Goal: Find specific page/section: Find specific page/section

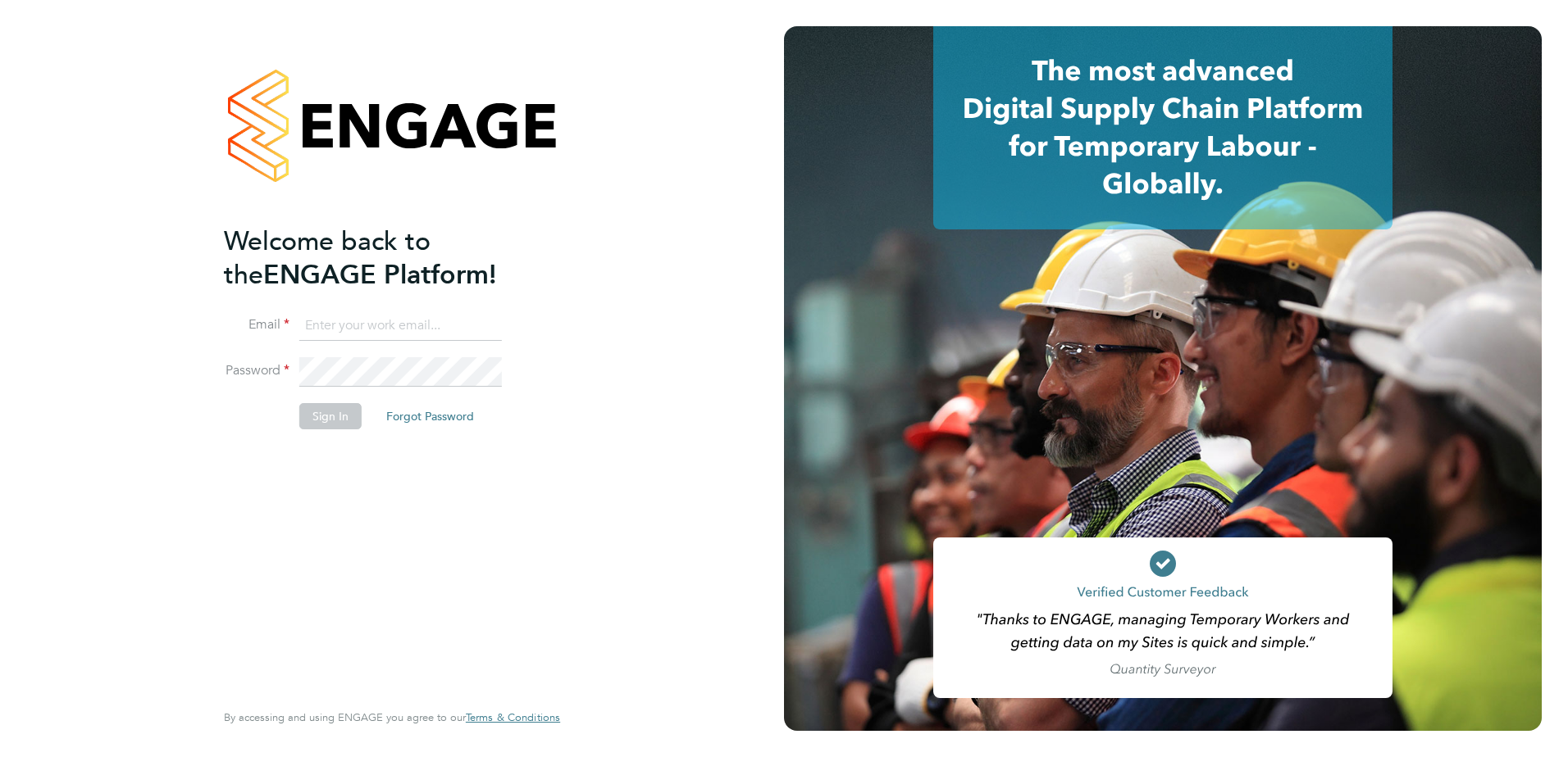
type input "[PERSON_NAME][EMAIL_ADDRESS][PERSON_NAME][DOMAIN_NAME]"
click at [363, 346] on li "Email [PERSON_NAME][EMAIL_ADDRESS][PERSON_NAME][DOMAIN_NAME]" at bounding box center [384, 334] width 320 height 46
click at [338, 409] on button "Sign In" at bounding box center [331, 416] width 63 height 26
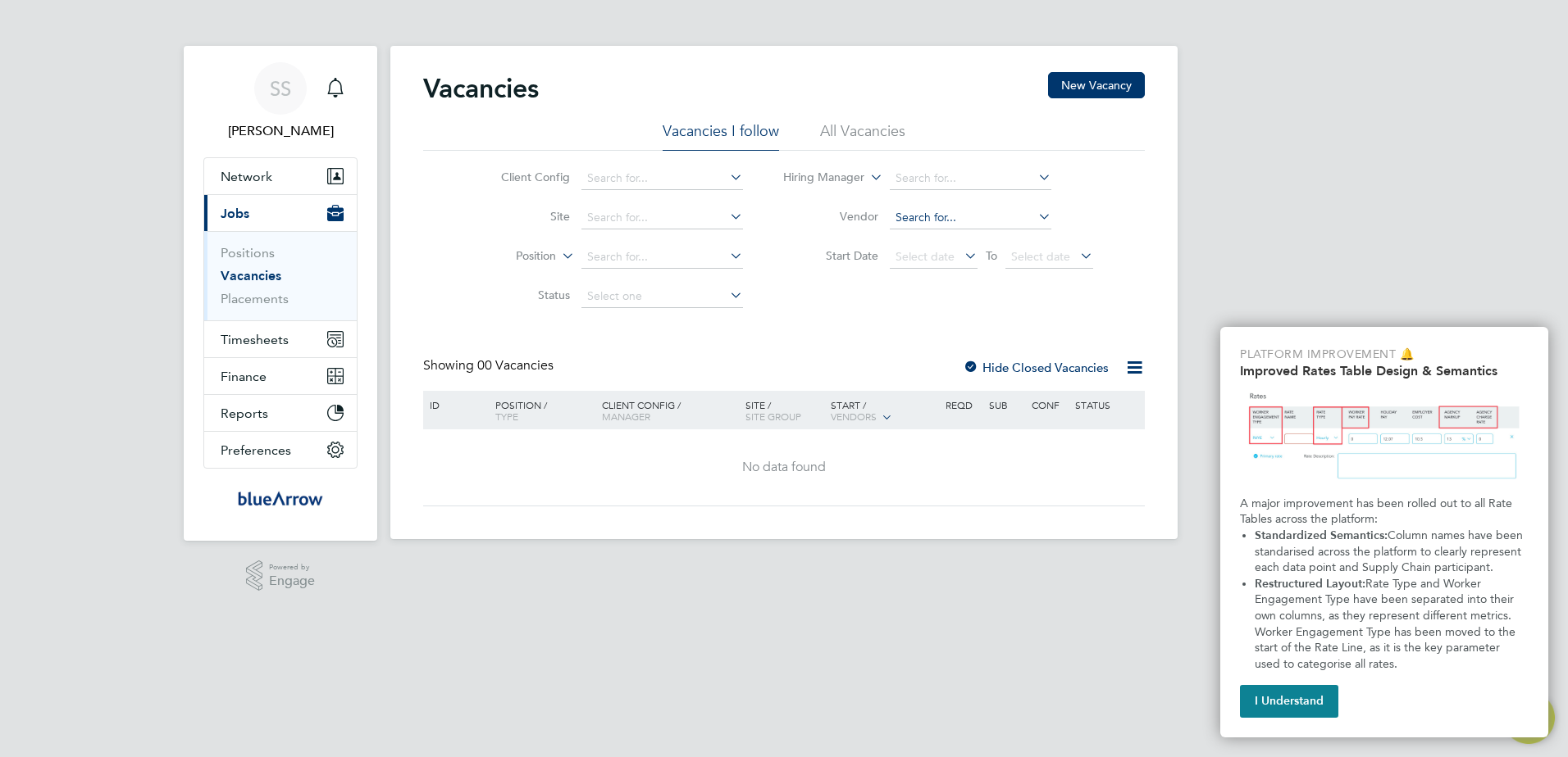
click at [911, 214] on input at bounding box center [970, 218] width 162 height 23
paste input "SRQ113105"
type input "SRQ113105"
click at [640, 173] on input at bounding box center [662, 179] width 162 height 23
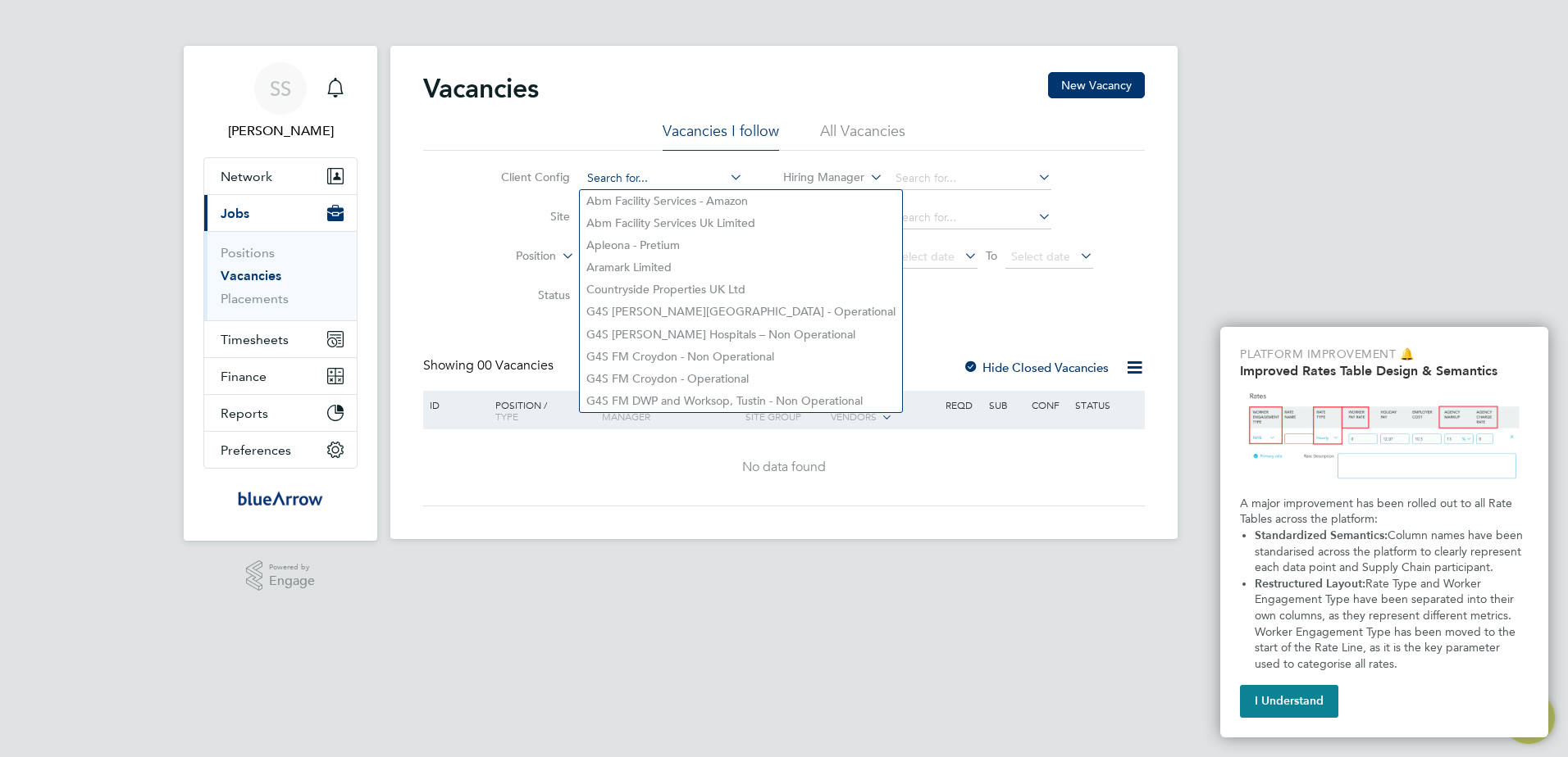
paste input "SRQ113105"
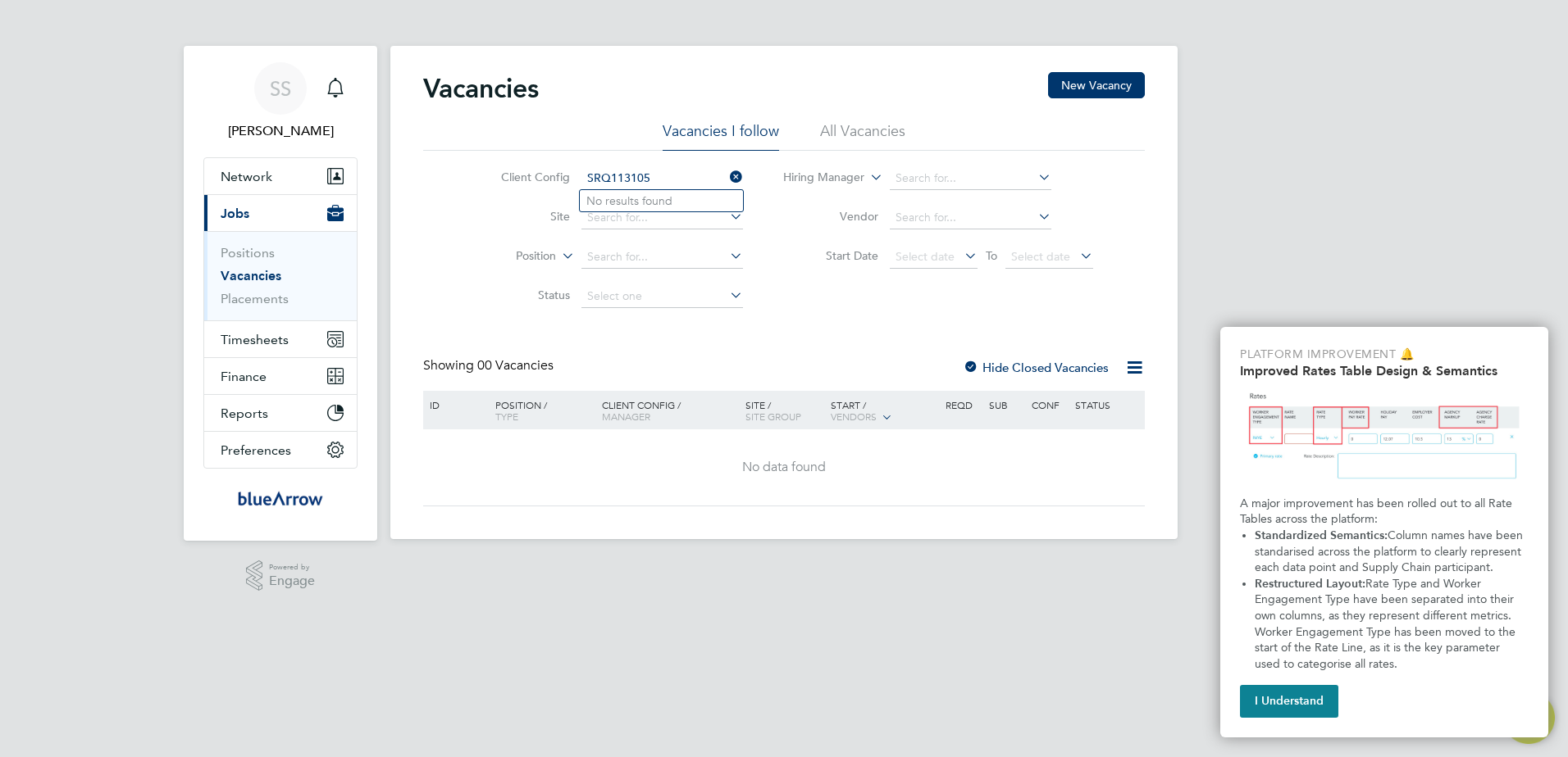
type input "SRQ113105"
click at [727, 174] on icon at bounding box center [727, 177] width 0 height 23
click at [658, 178] on input at bounding box center [662, 179] width 162 height 23
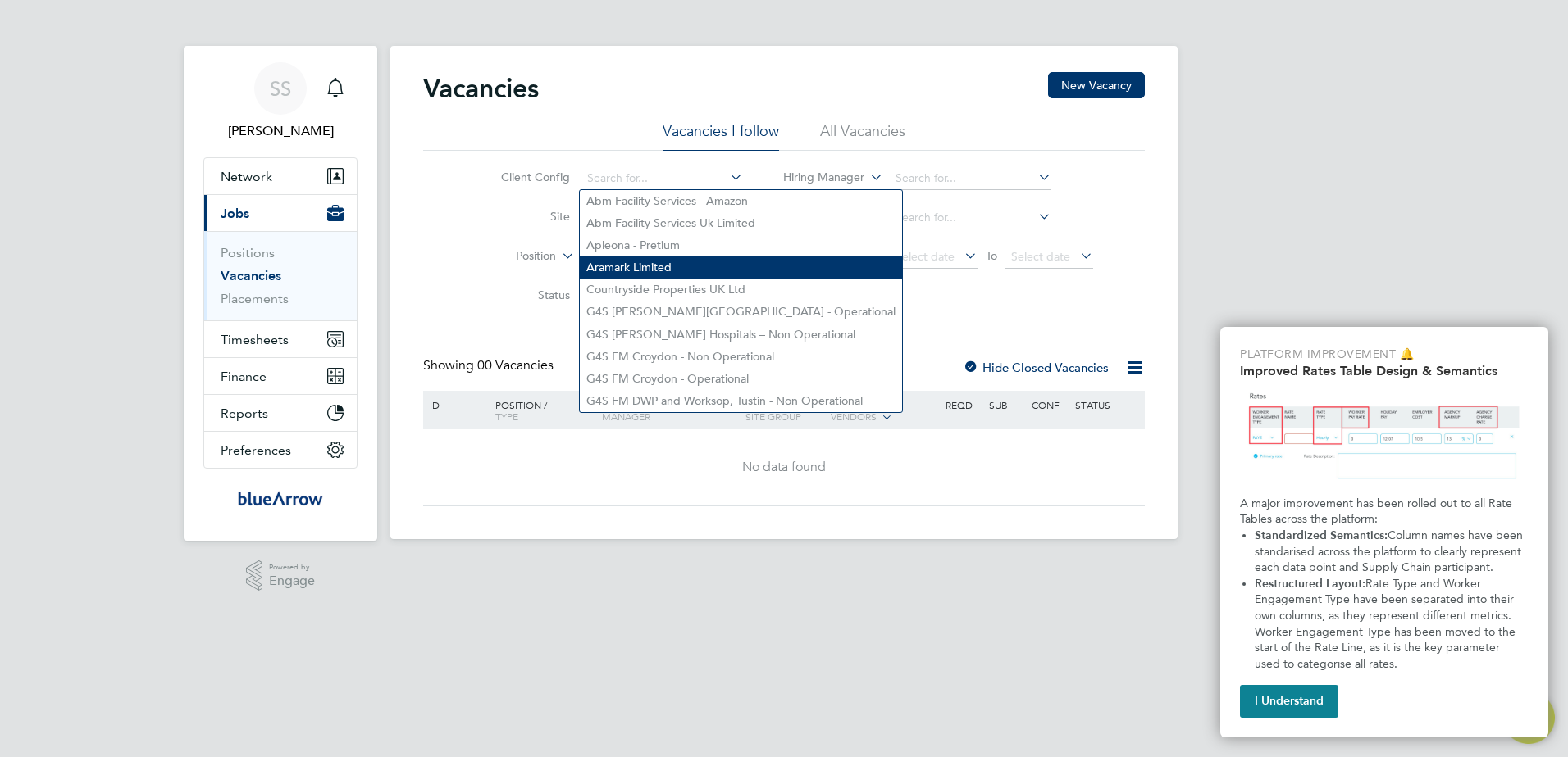
click at [674, 260] on li "Aramark Limited" at bounding box center [740, 267] width 322 height 22
type input "Aramark Limited"
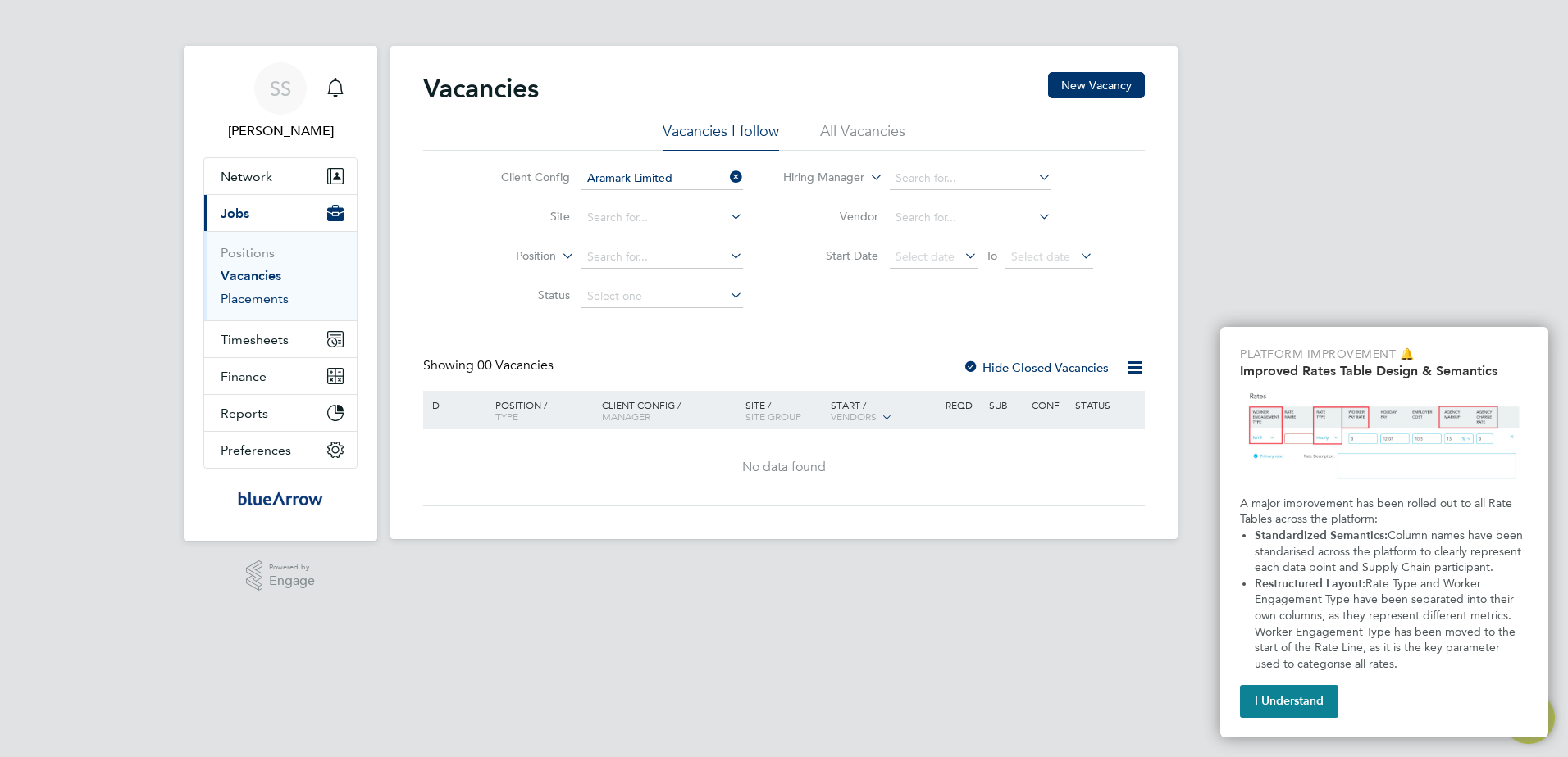
click at [238, 293] on link "Placements" at bounding box center [254, 299] width 68 height 15
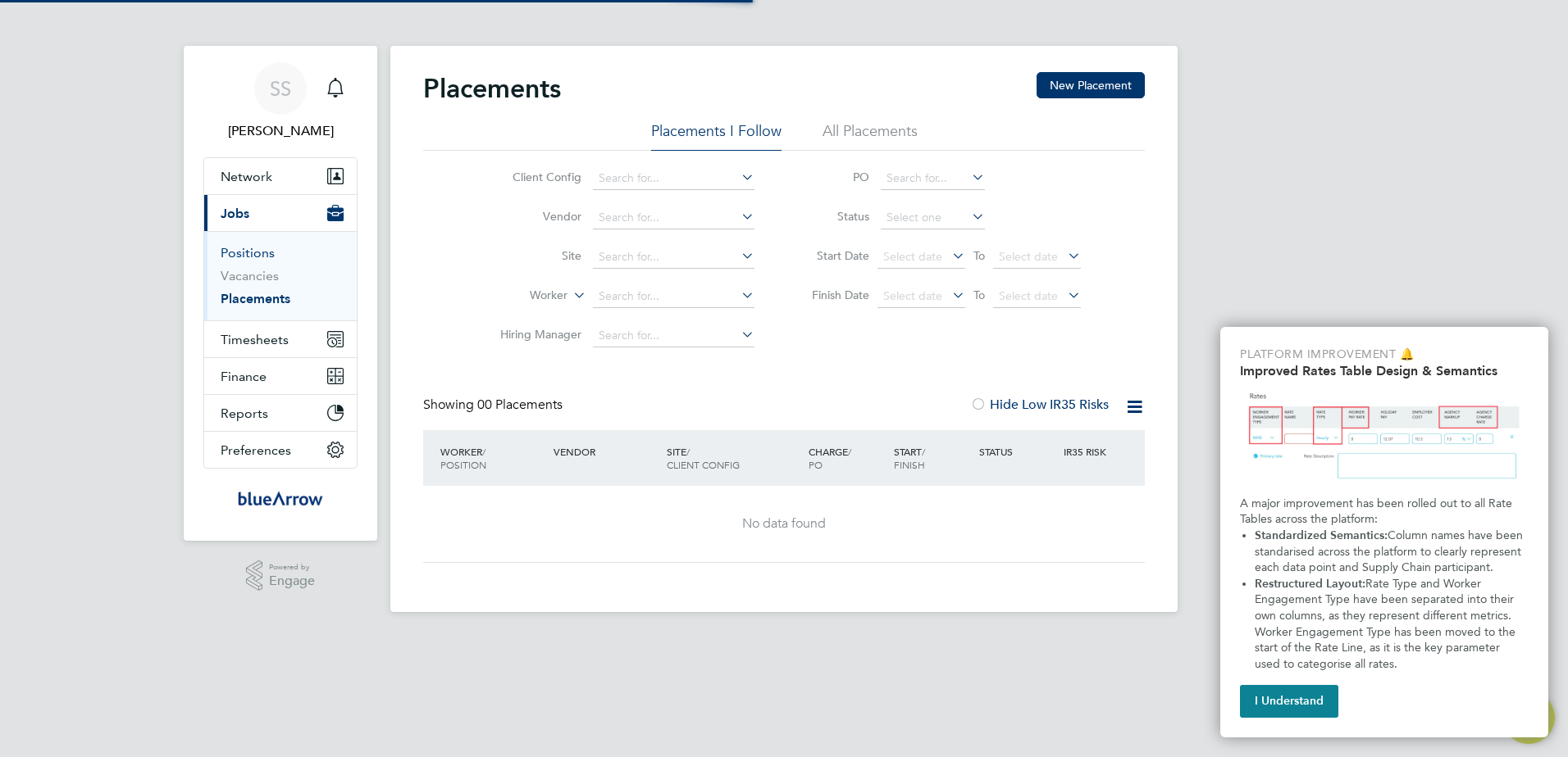
click at [258, 255] on link "Positions" at bounding box center [248, 252] width 54 height 15
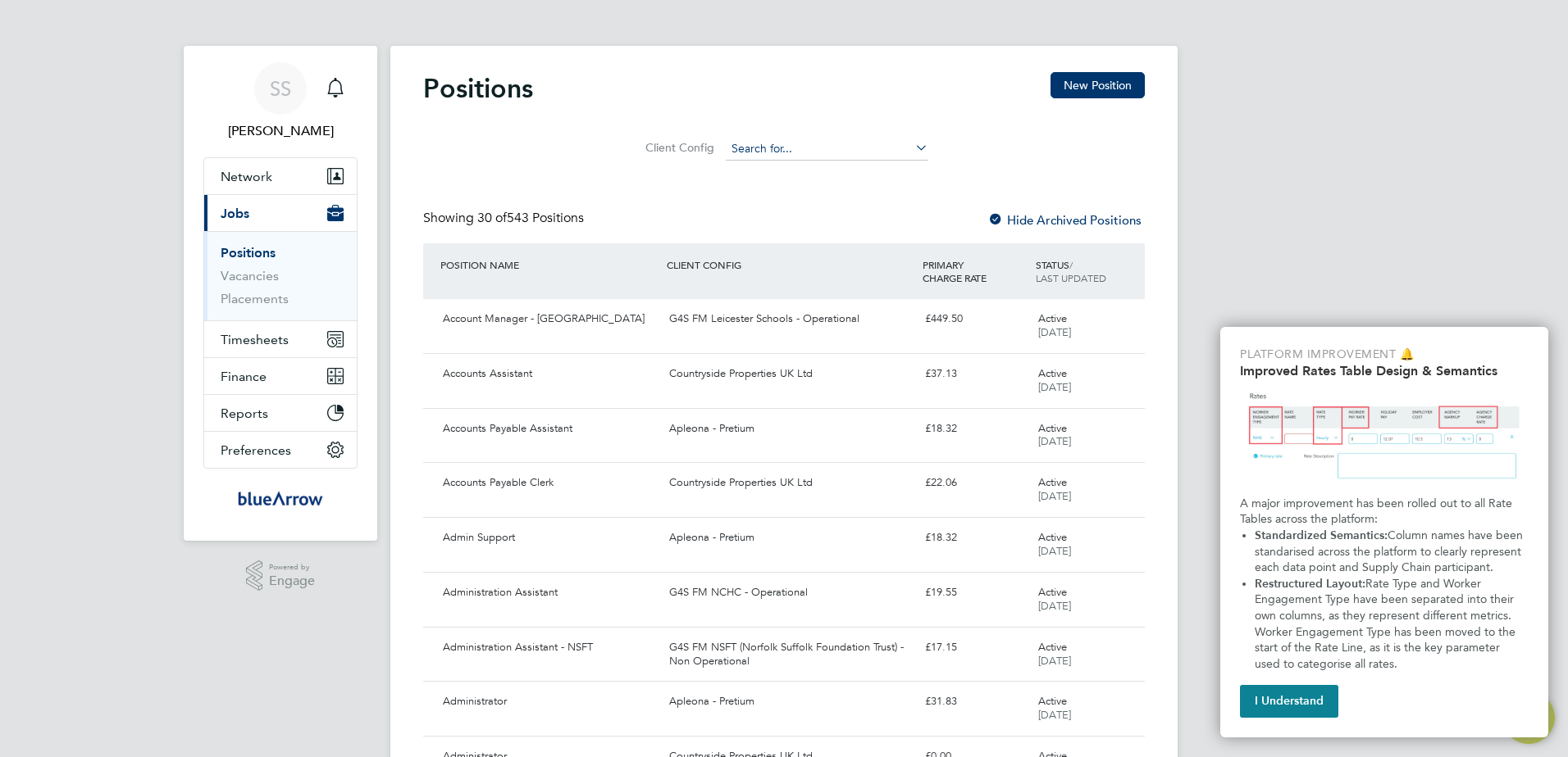
click at [760, 155] on input at bounding box center [827, 149] width 202 height 23
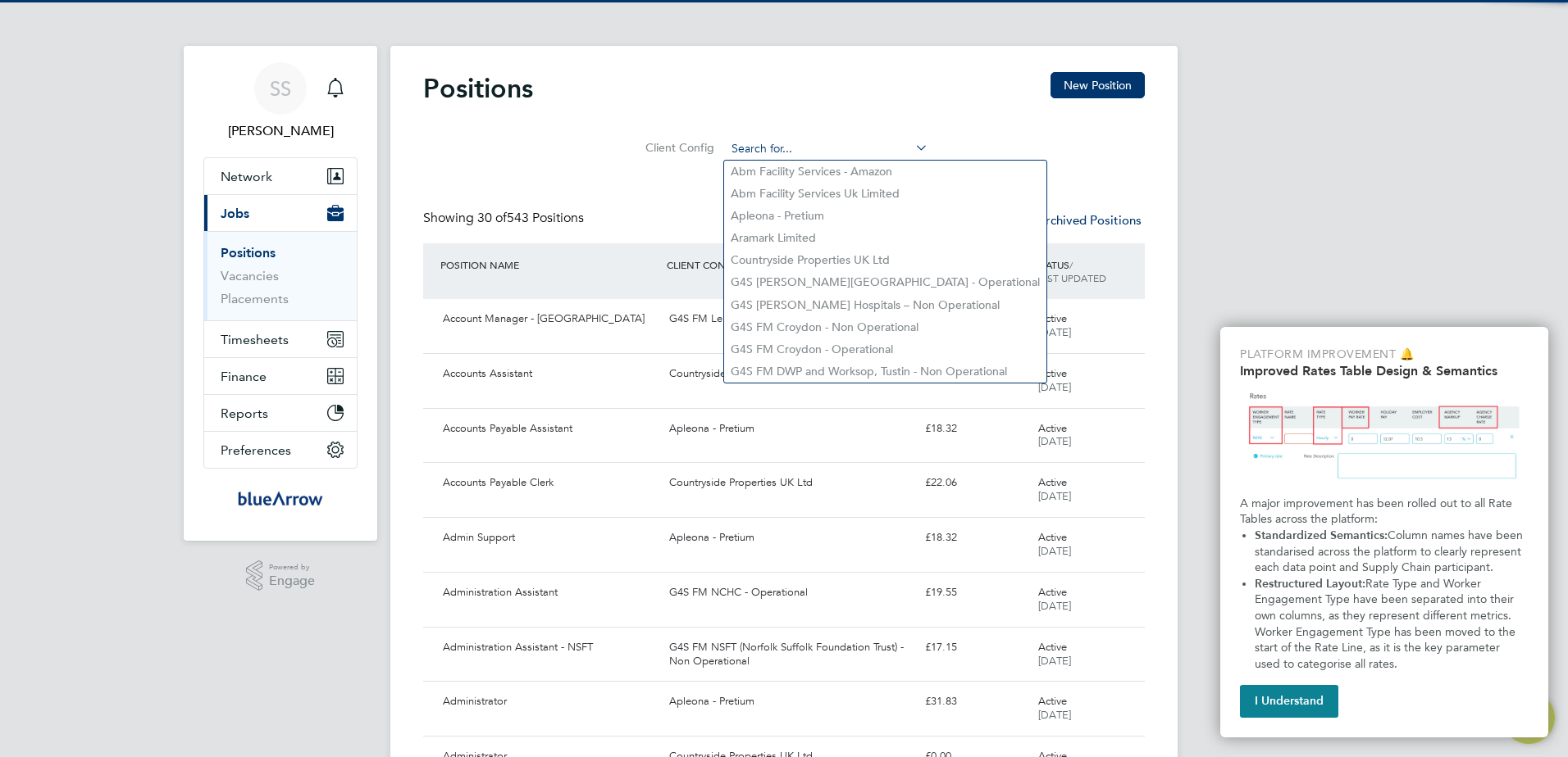
paste input "SRQ113105"
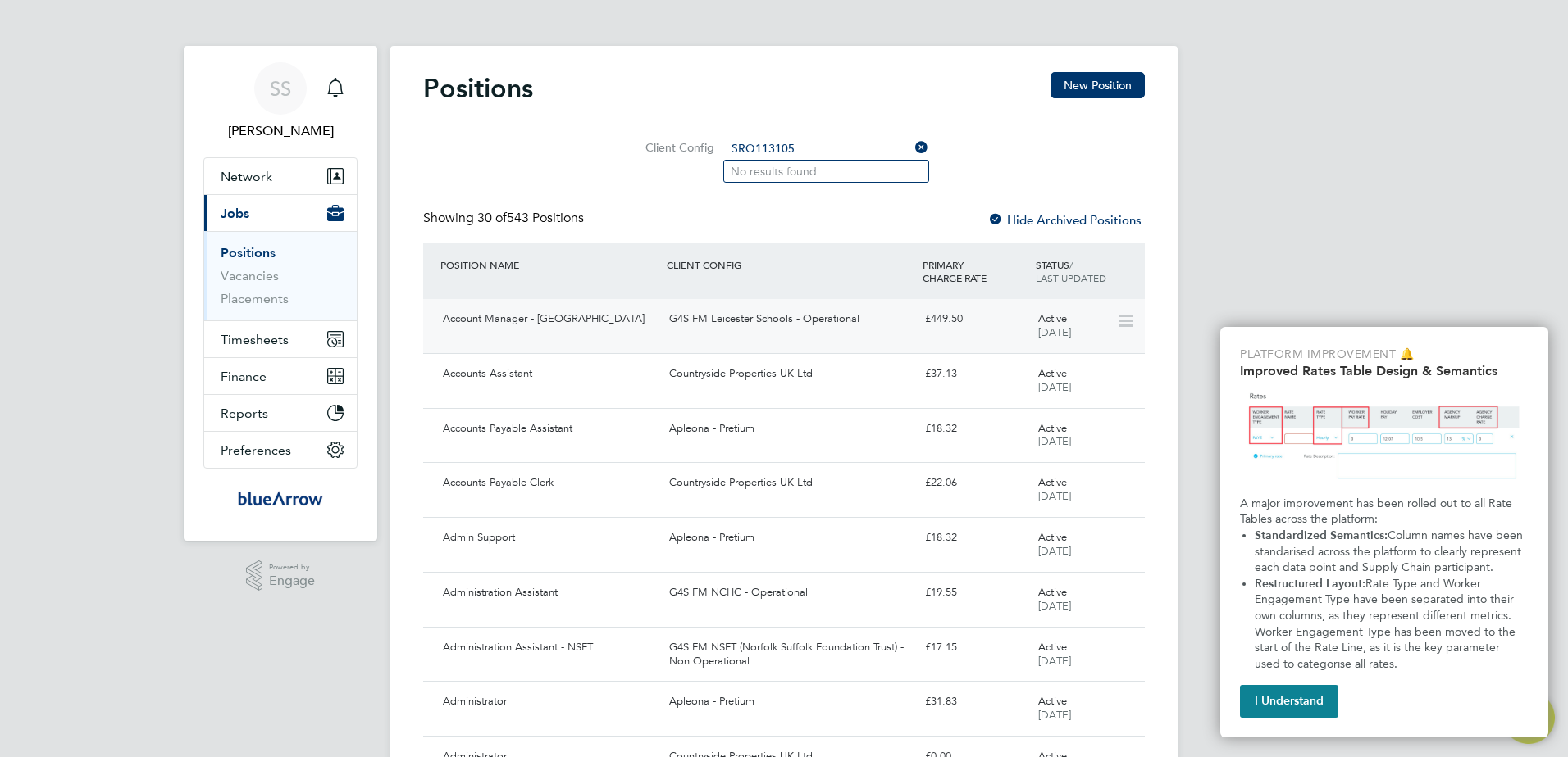
type input "SRQ113105"
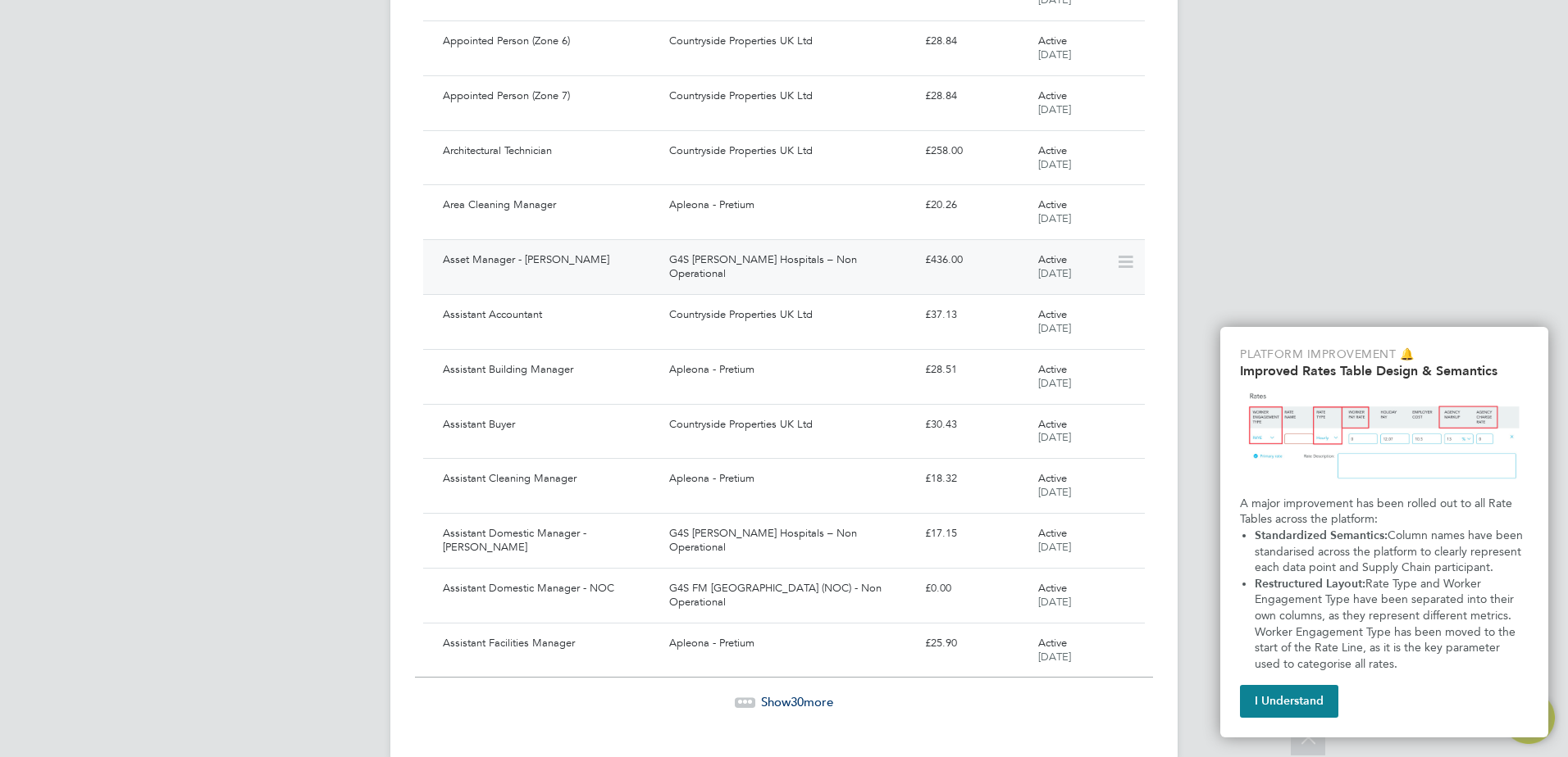
scroll to position [1292, 0]
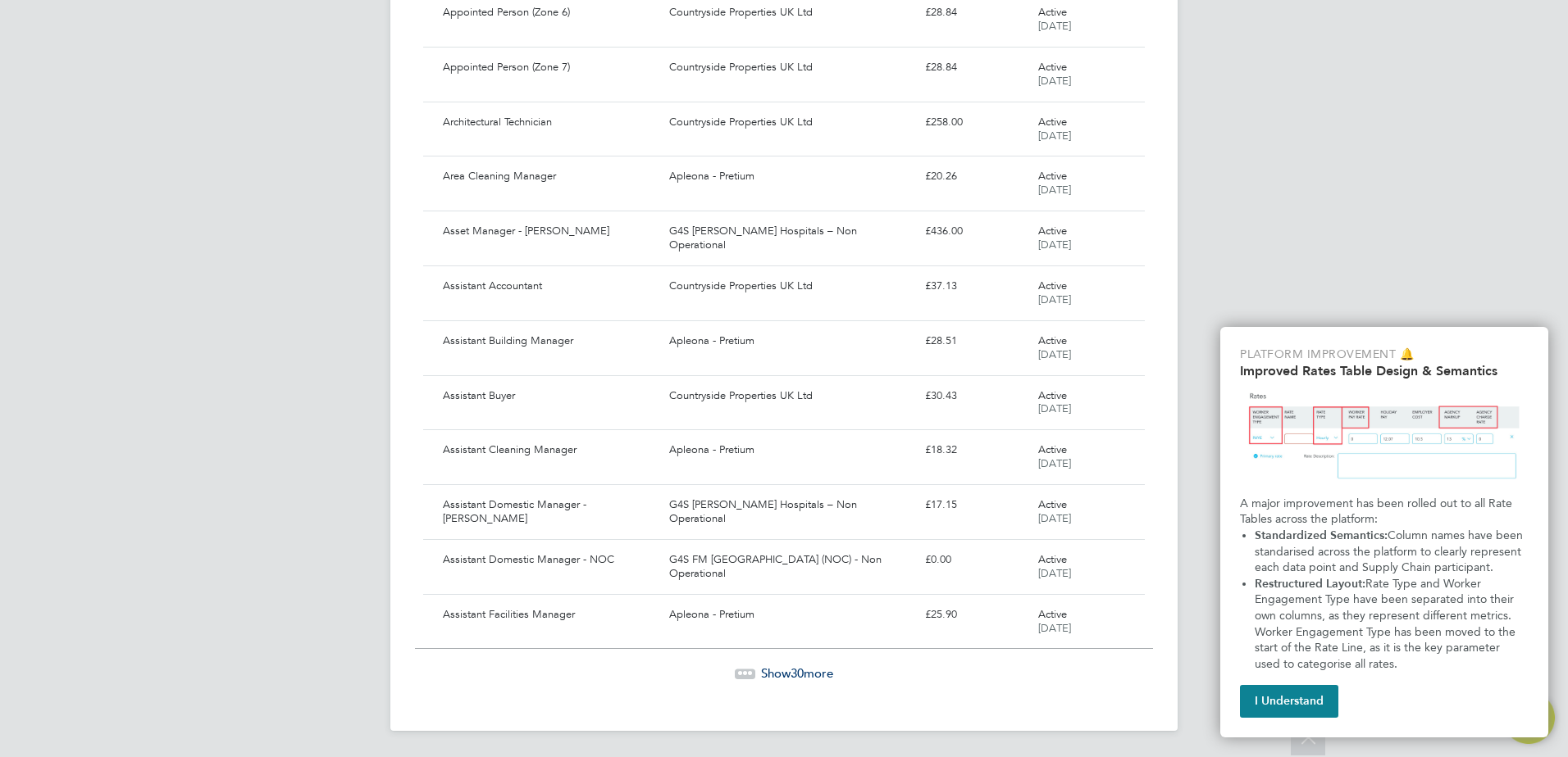
click at [805, 672] on span "Show 30 more" at bounding box center [797, 673] width 72 height 15
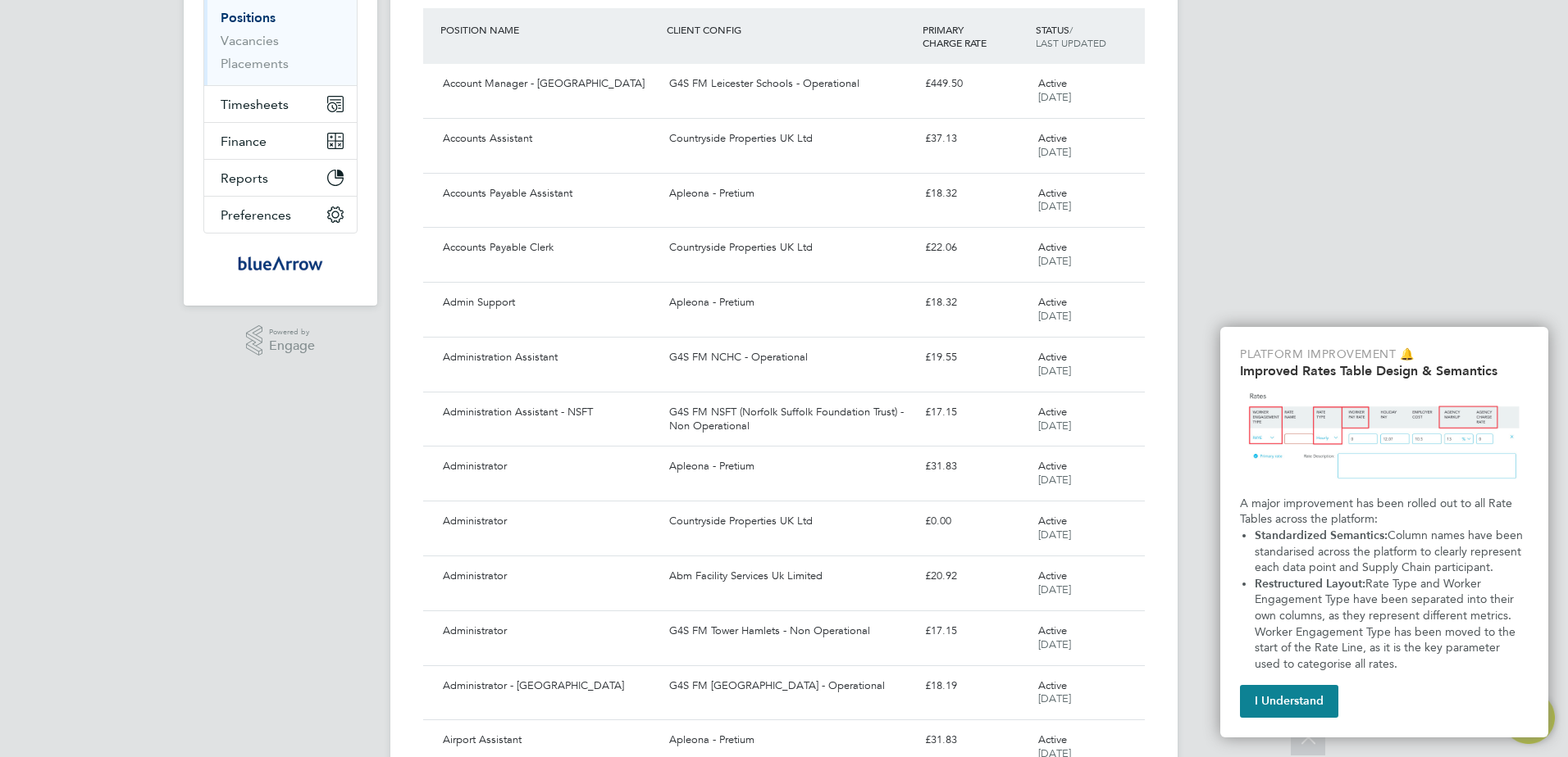
scroll to position [63, 0]
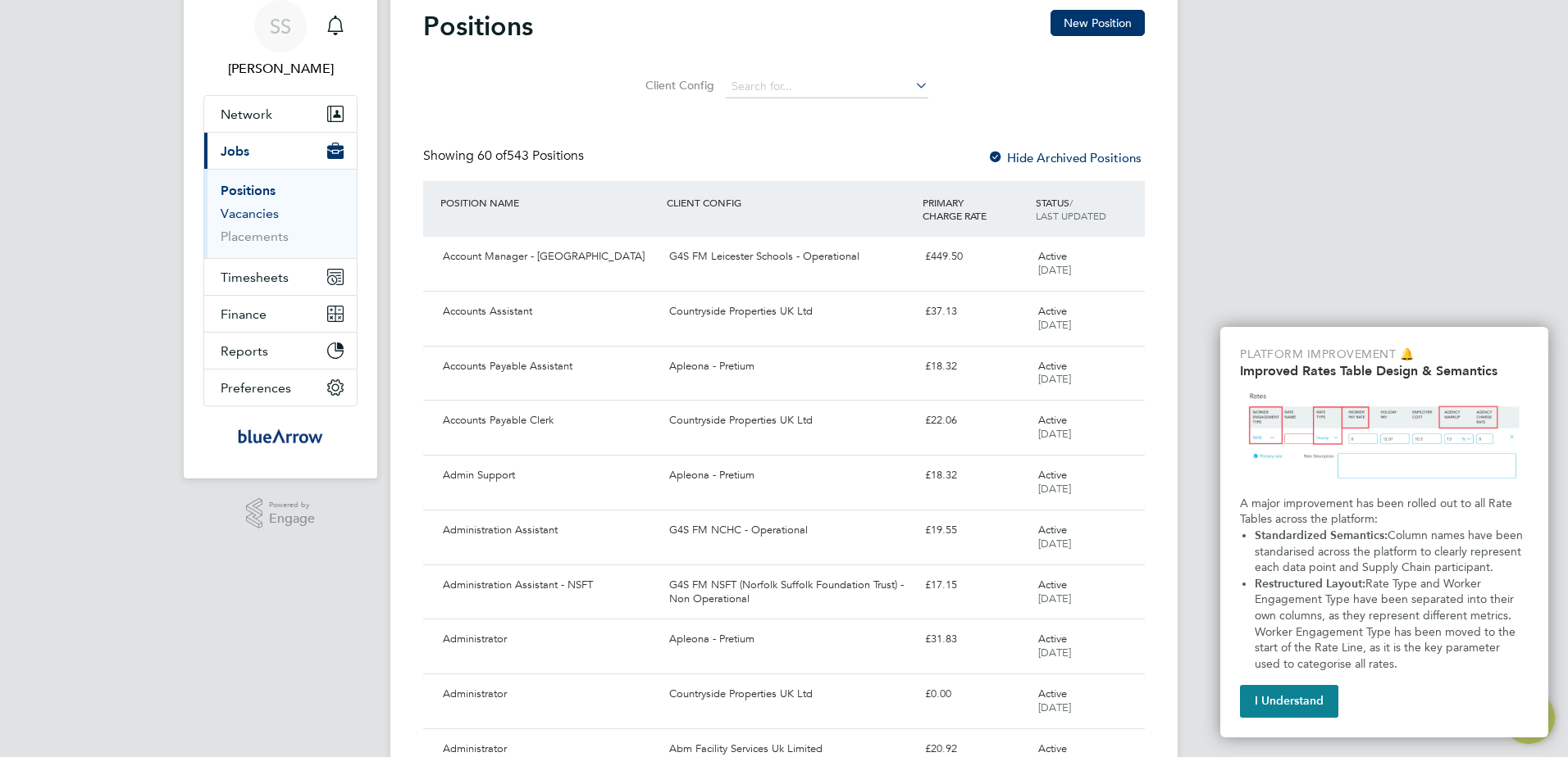
click at [247, 214] on link "Vacancies" at bounding box center [250, 214] width 58 height 15
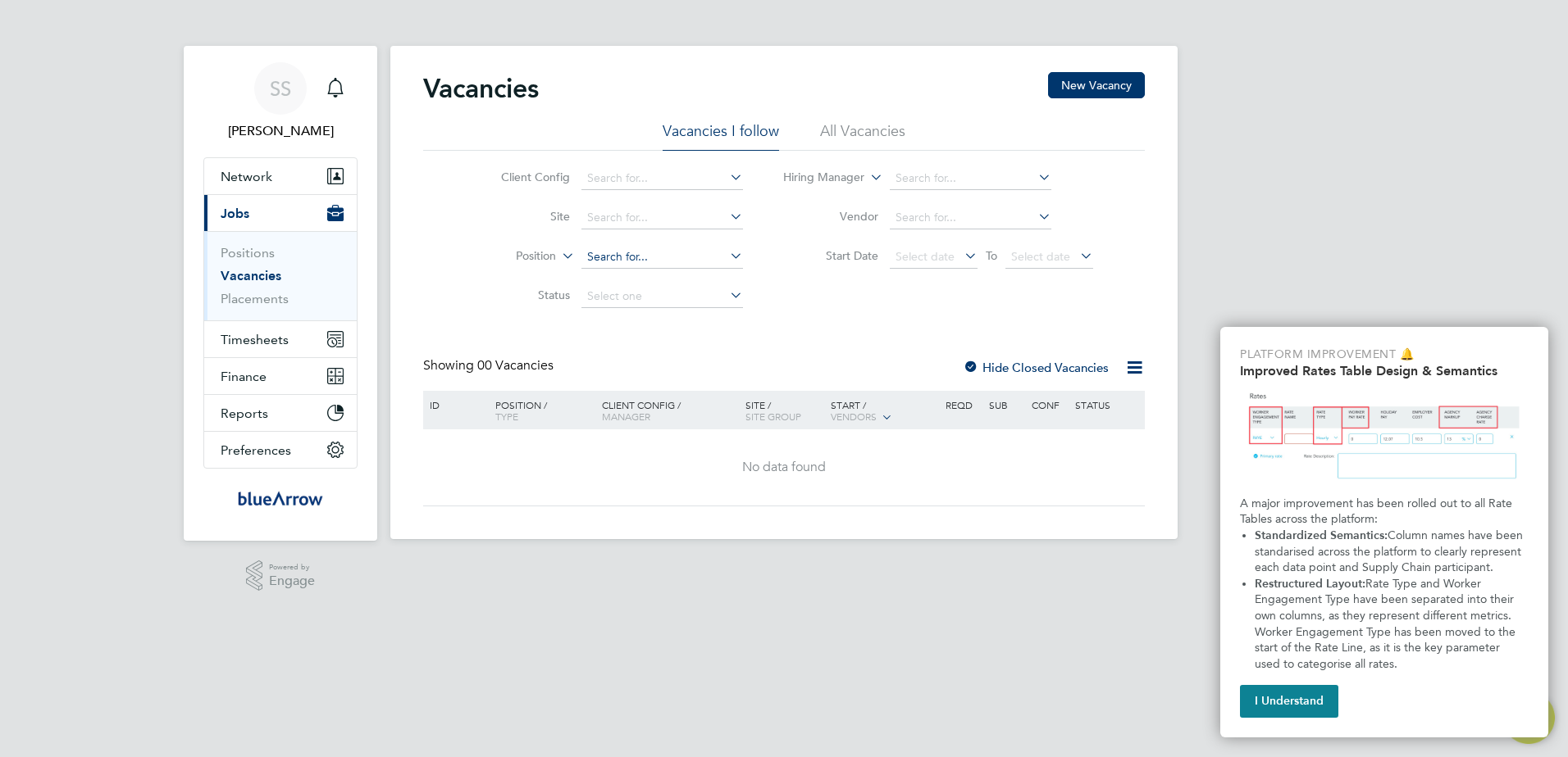
click at [655, 258] on input at bounding box center [662, 257] width 162 height 23
click at [661, 258] on input at bounding box center [662, 257] width 162 height 23
click at [721, 249] on input at bounding box center [662, 257] width 162 height 23
click at [727, 249] on icon at bounding box center [727, 256] width 0 height 23
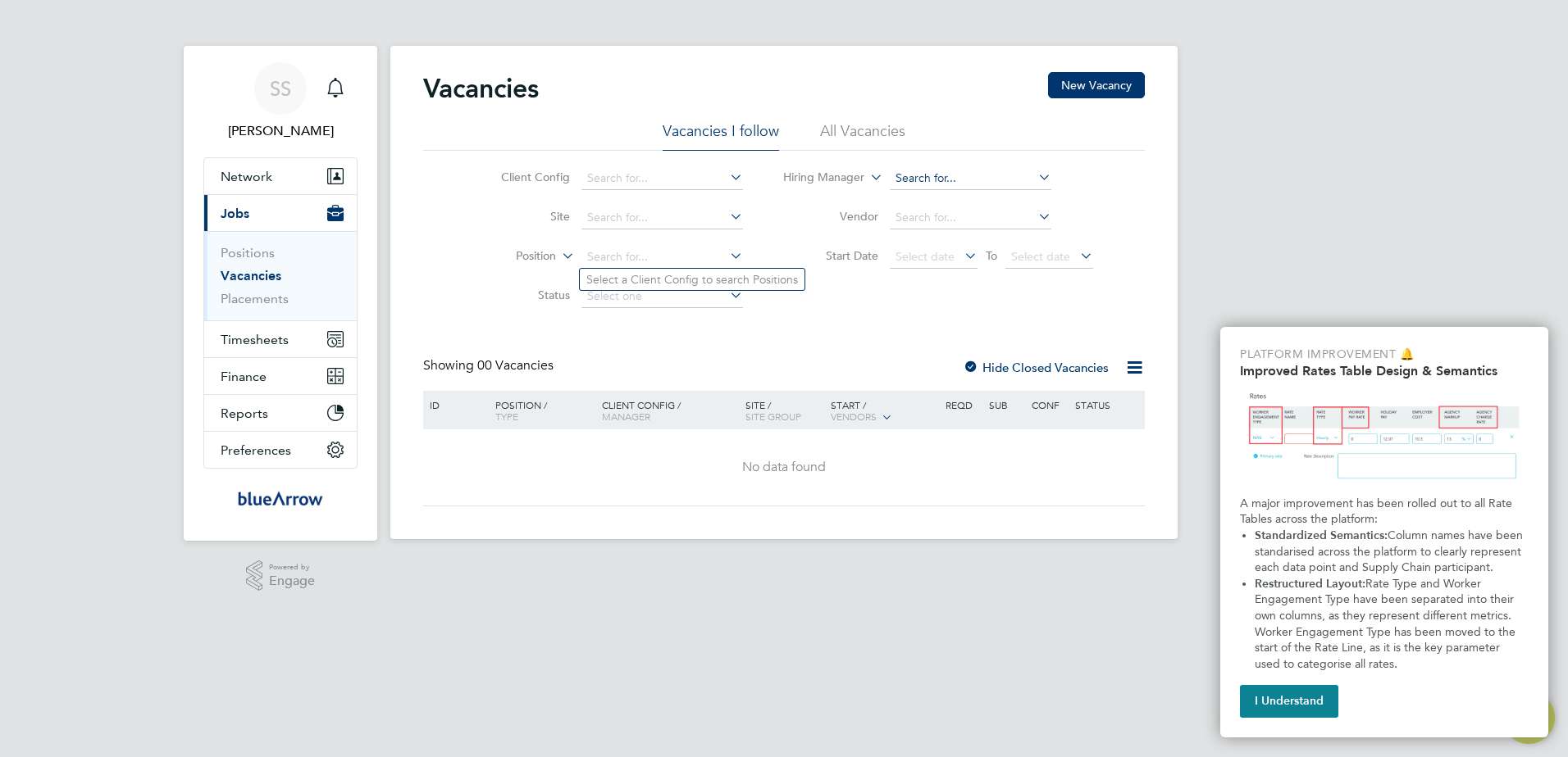
click at [947, 181] on input at bounding box center [970, 179] width 162 height 23
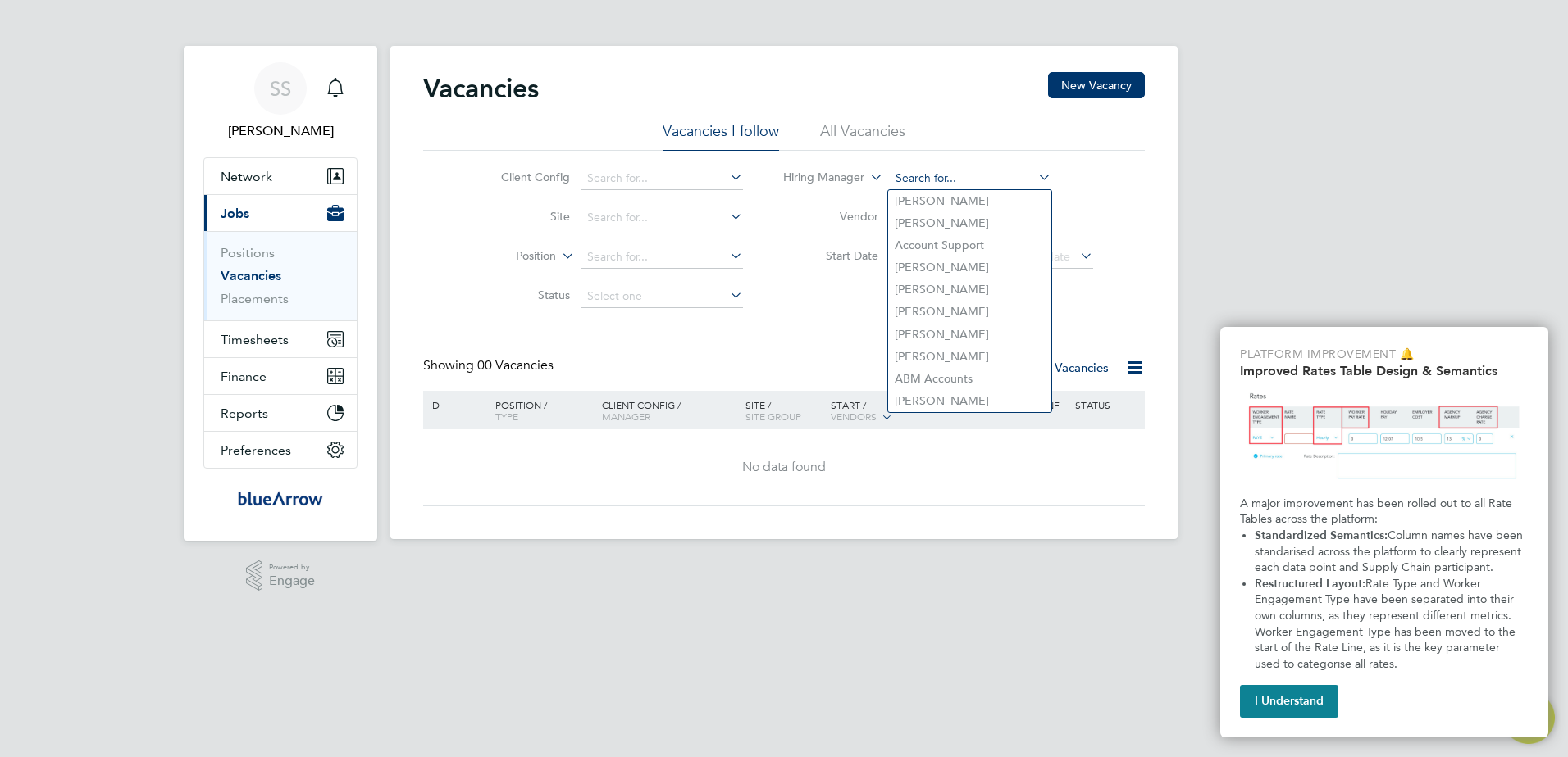
click at [959, 183] on input at bounding box center [970, 179] width 162 height 23
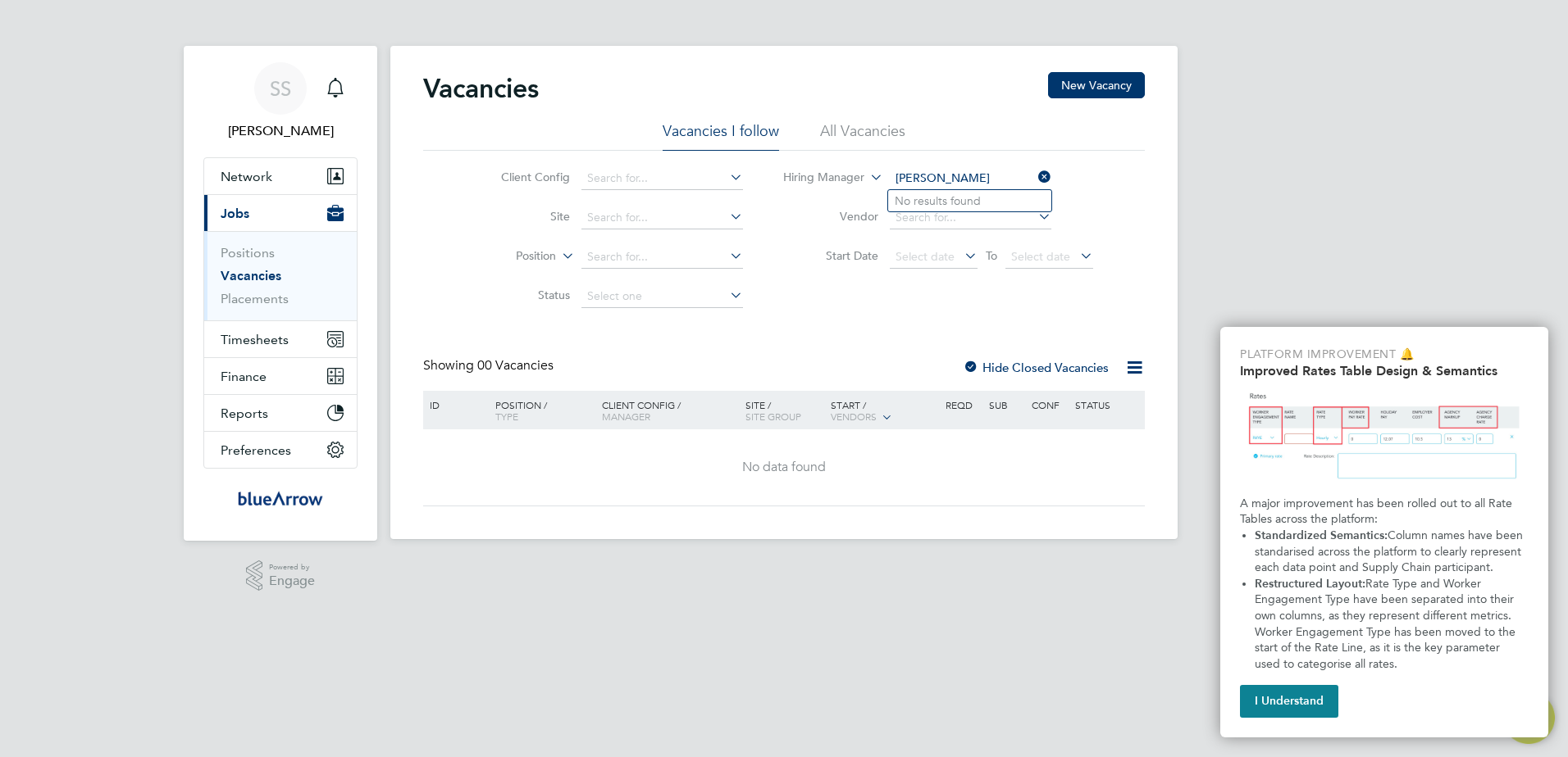
type input "[PERSON_NAME]"
click at [871, 121] on li "All Vacancies" at bounding box center [863, 136] width 85 height 30
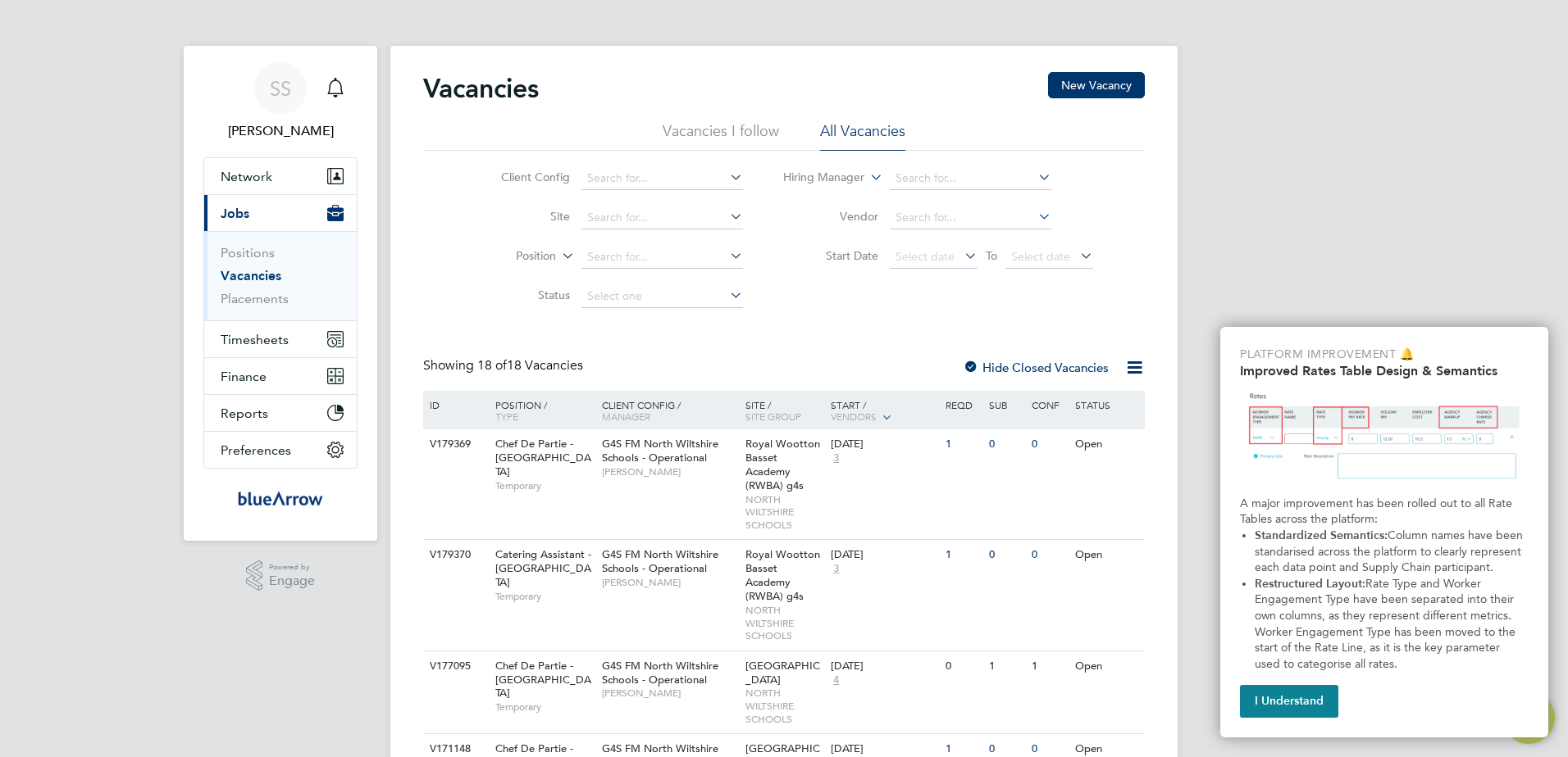
click at [928, 192] on li "Hiring Manager" at bounding box center [938, 178] width 350 height 39
click at [933, 184] on input at bounding box center [970, 179] width 162 height 23
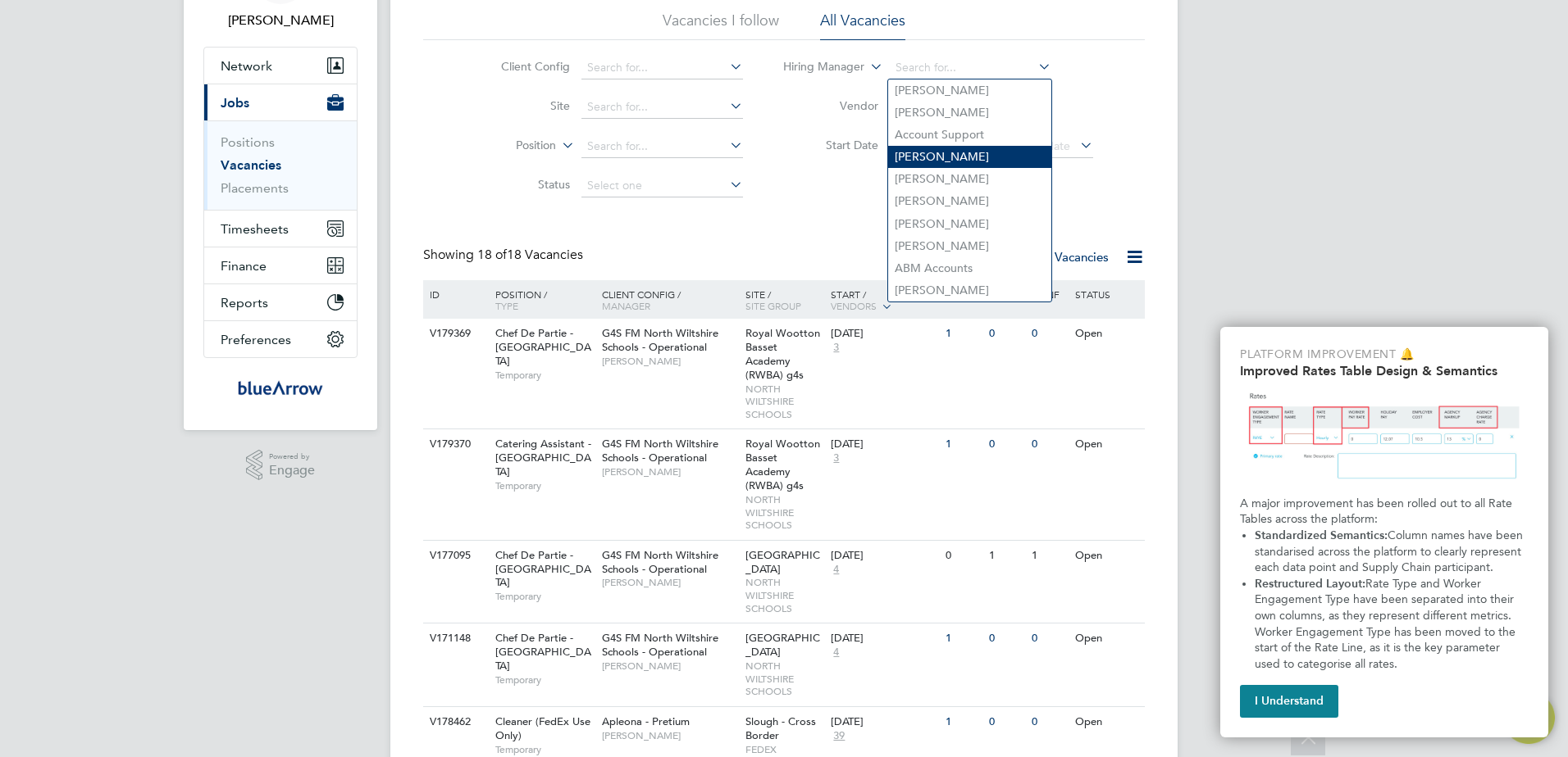
scroll to position [82, 0]
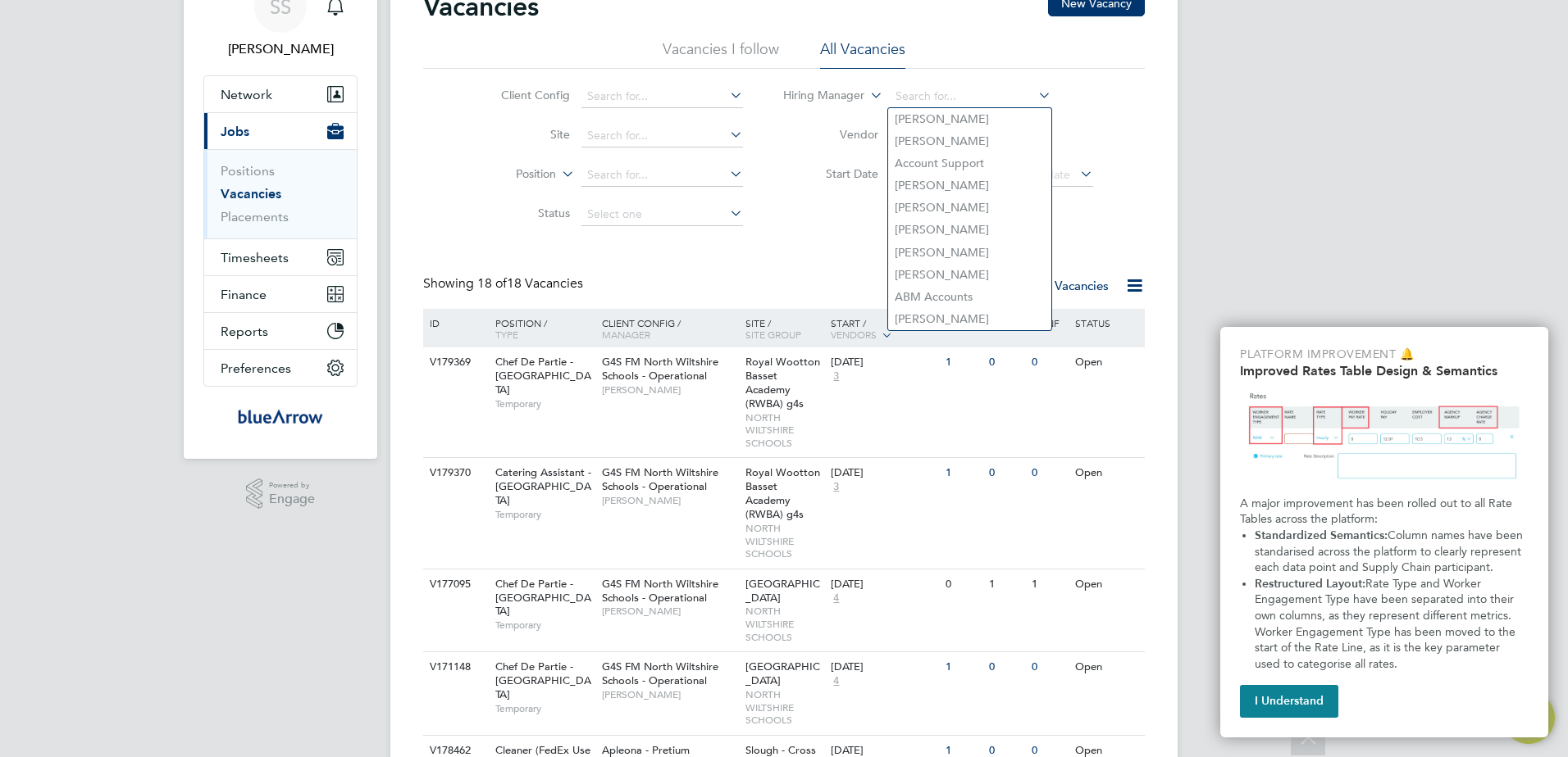
click at [501, 204] on li "Status" at bounding box center [609, 214] width 308 height 39
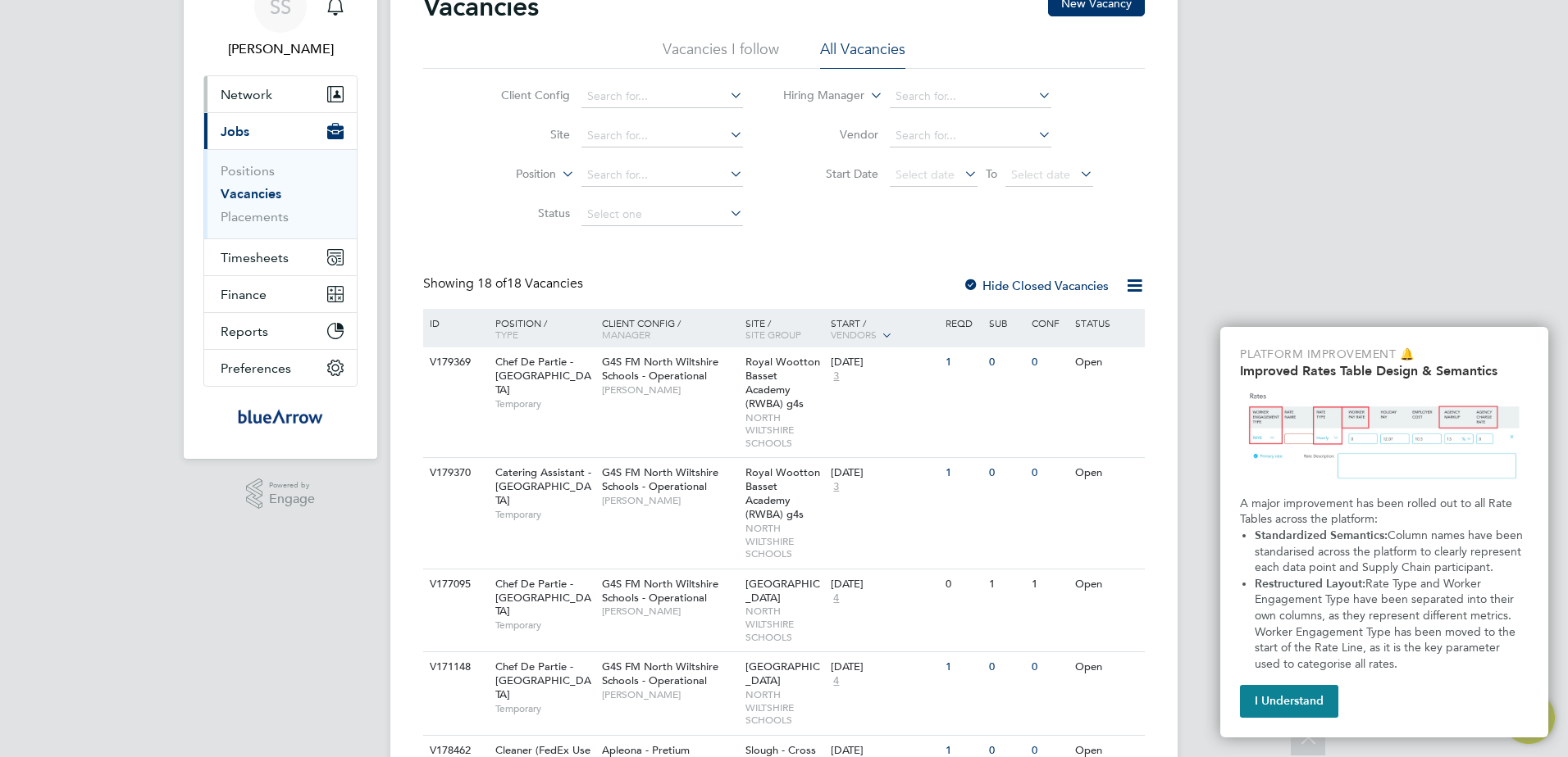
click at [254, 96] on span "Network" at bounding box center [247, 94] width 52 height 15
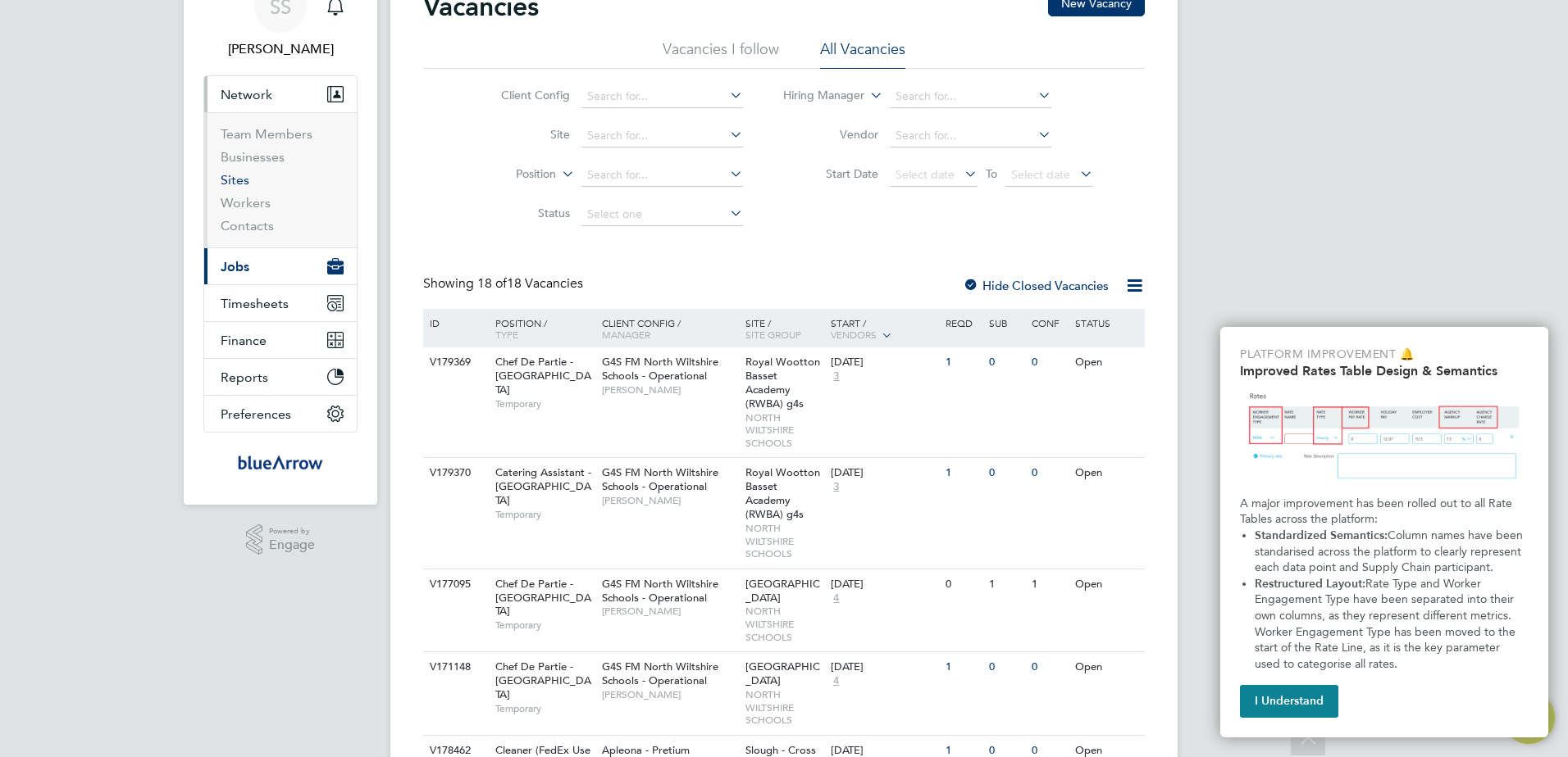
click at [238, 184] on link "Sites" at bounding box center [235, 180] width 29 height 15
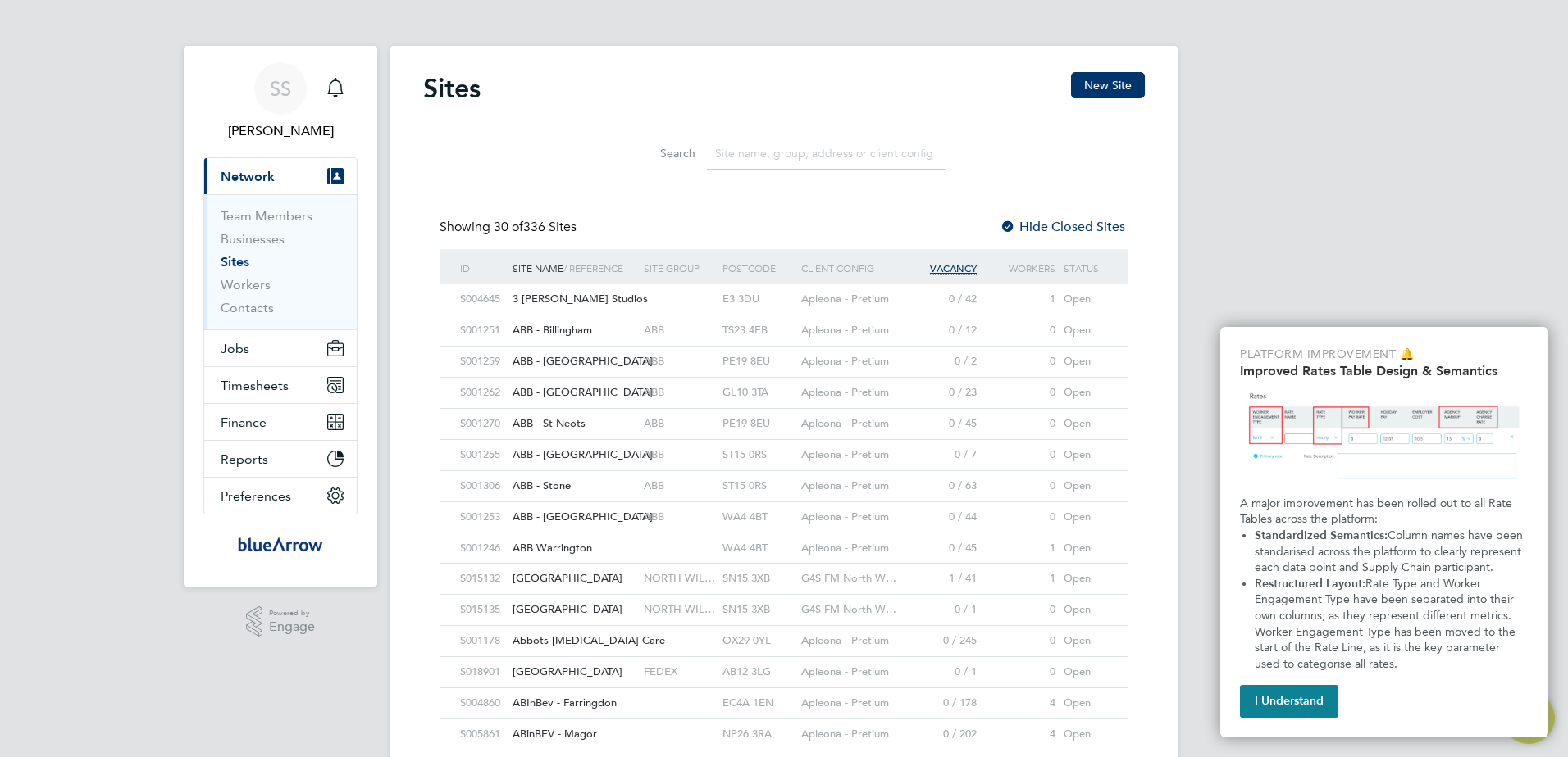
click at [794, 145] on input at bounding box center [826, 153] width 239 height 32
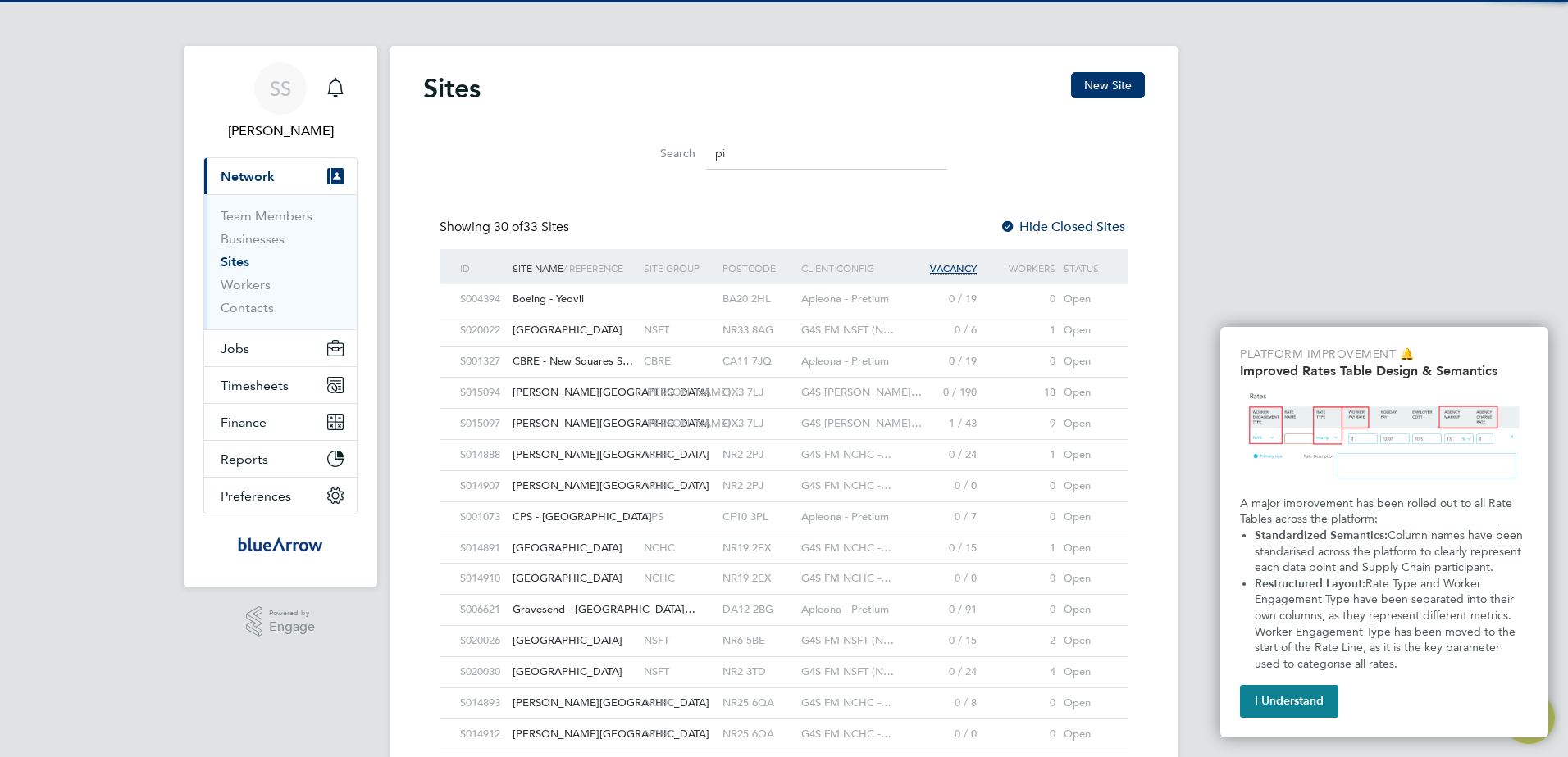
type input "p"
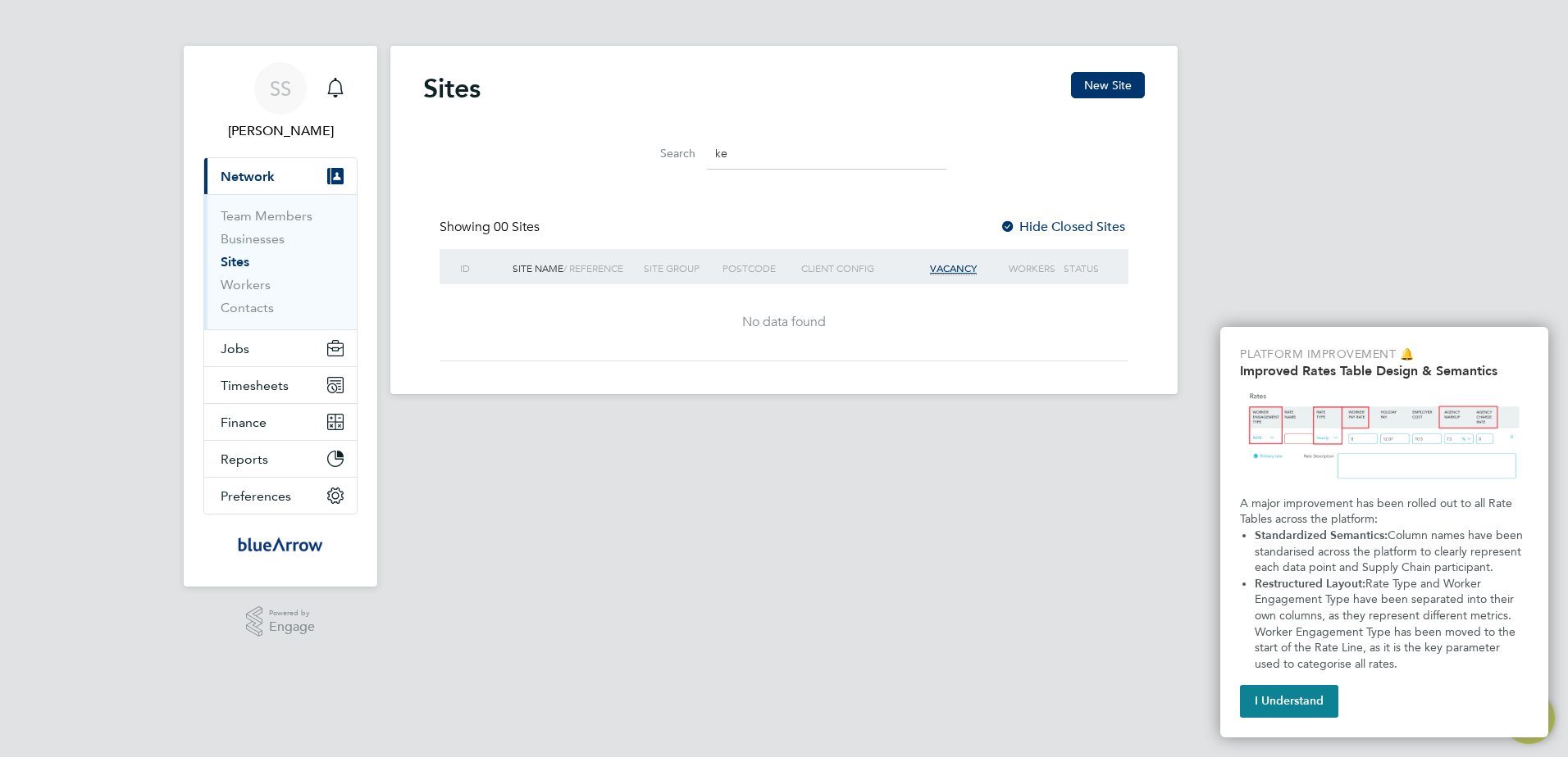
type input "k"
click at [797, 162] on input "Barracks" at bounding box center [826, 153] width 239 height 32
type input "Barrac"
click at [272, 355] on button "Jobs" at bounding box center [280, 348] width 152 height 36
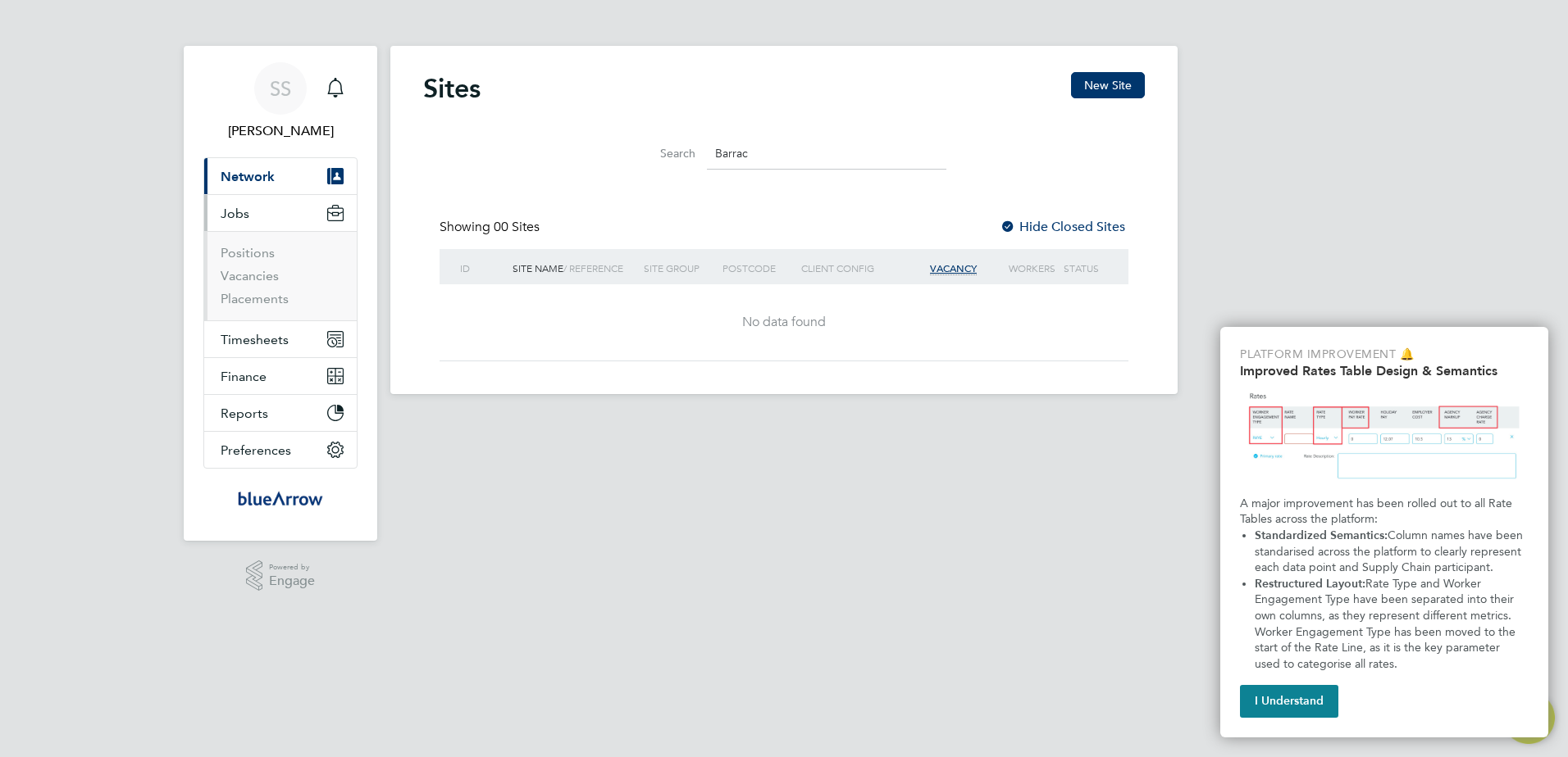
click at [248, 177] on span "Network" at bounding box center [248, 176] width 54 height 15
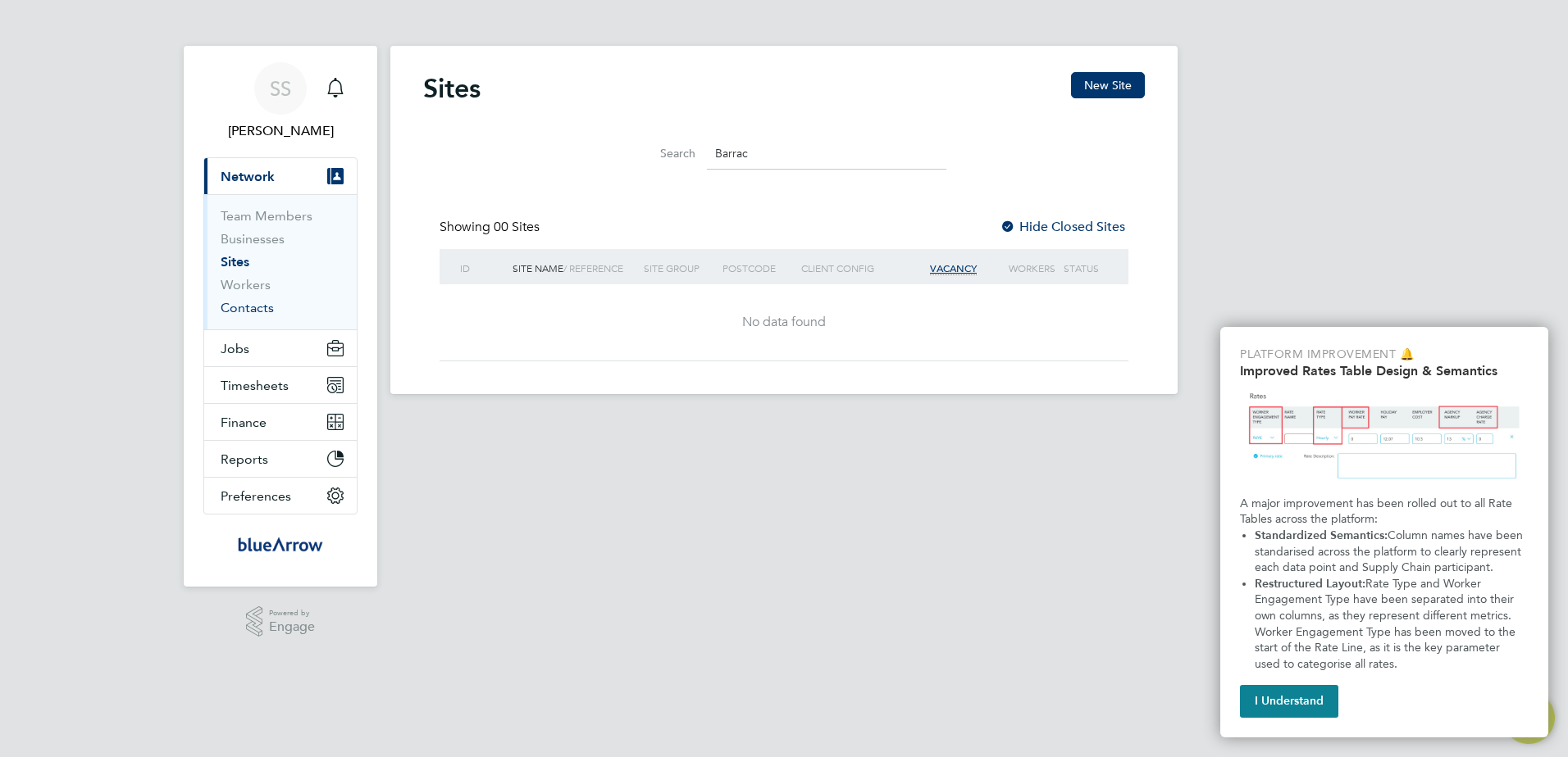
click at [241, 308] on link "Contacts" at bounding box center [247, 307] width 53 height 15
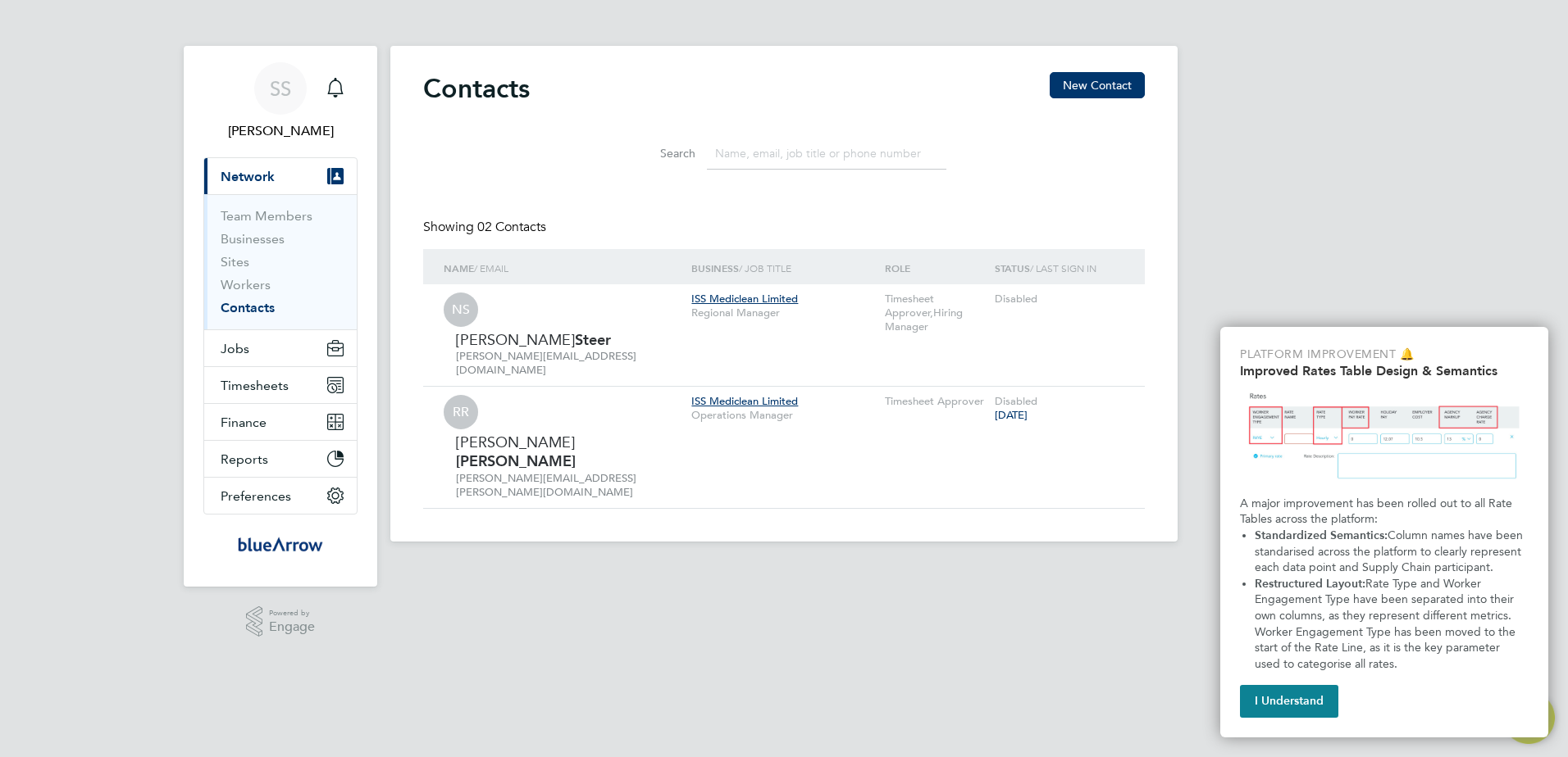
click at [739, 144] on input at bounding box center [826, 153] width 239 height 32
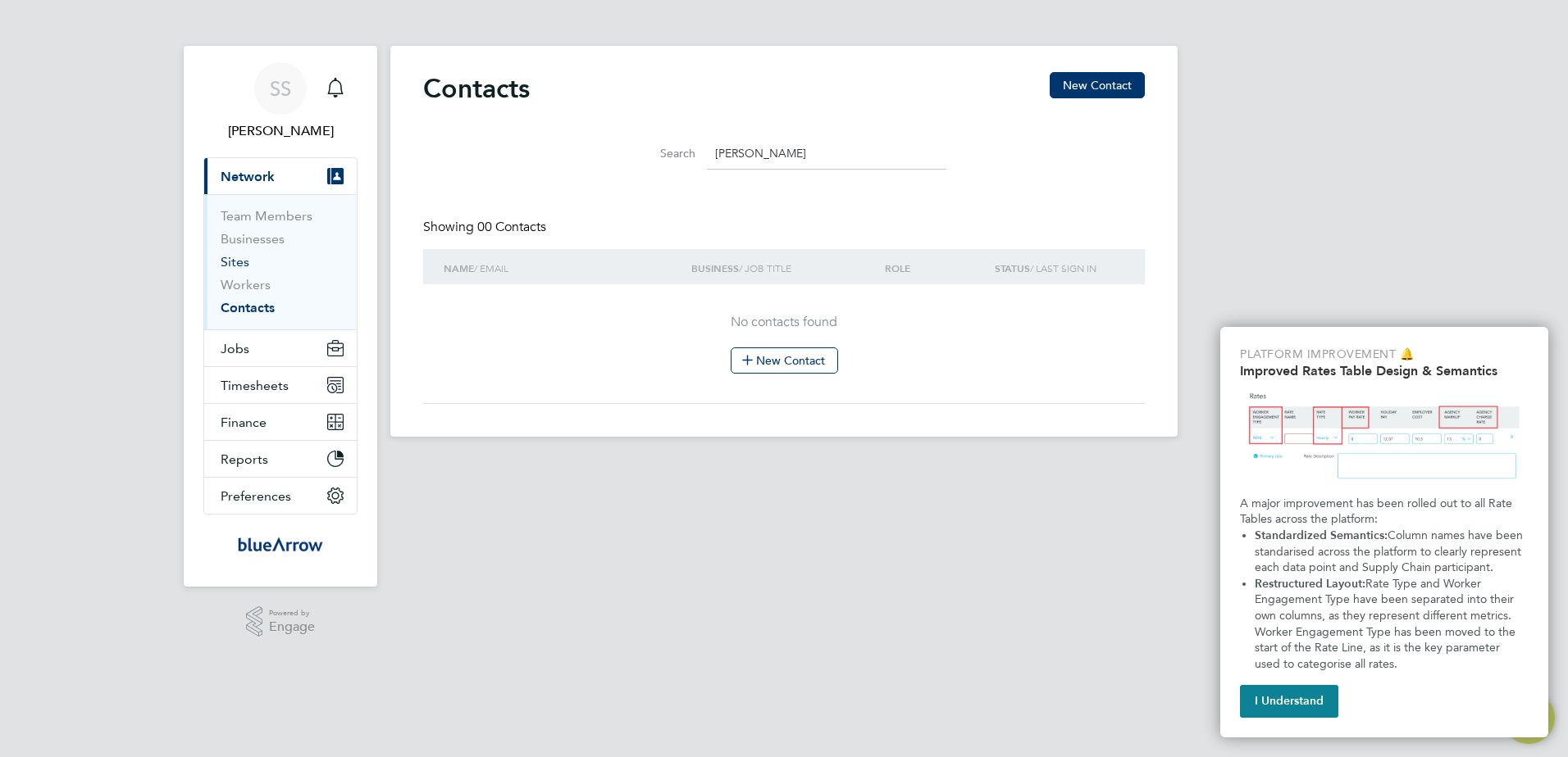
type input "[PERSON_NAME]"
click at [231, 269] on link "Sites" at bounding box center [235, 262] width 29 height 15
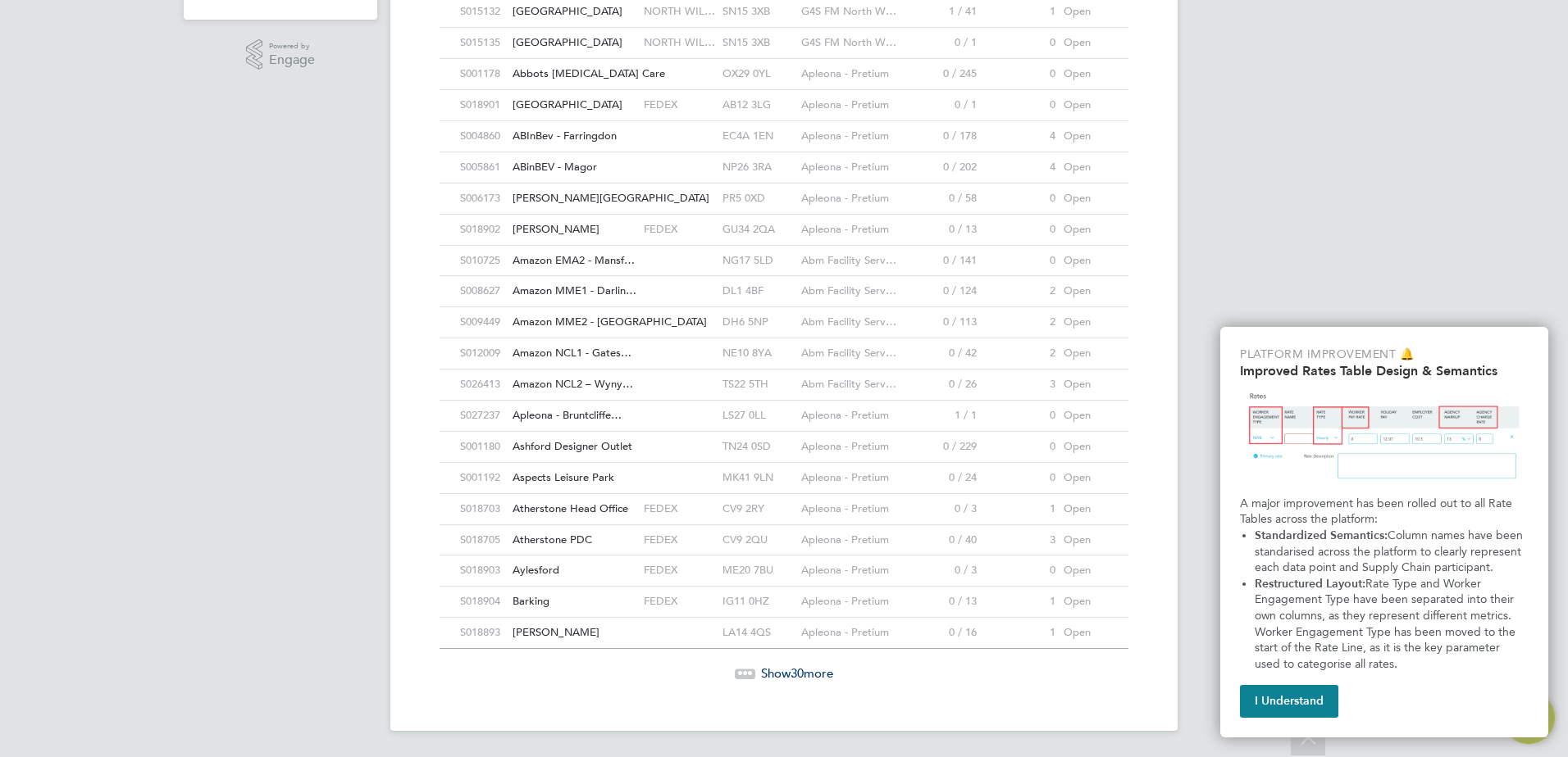
click at [805, 676] on span "Show 30 more" at bounding box center [797, 673] width 72 height 15
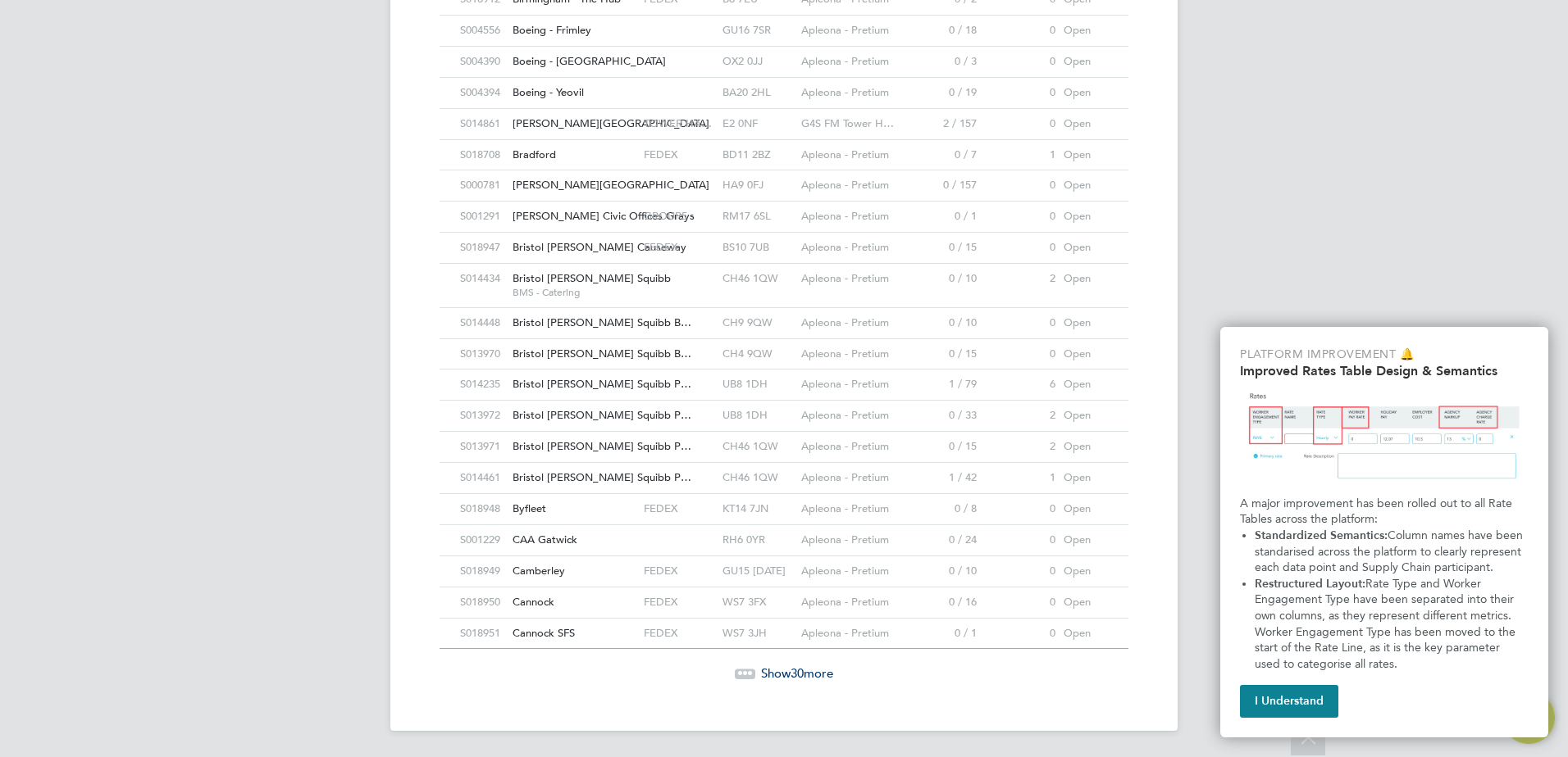
click at [805, 676] on span "Show 30 more" at bounding box center [797, 673] width 72 height 15
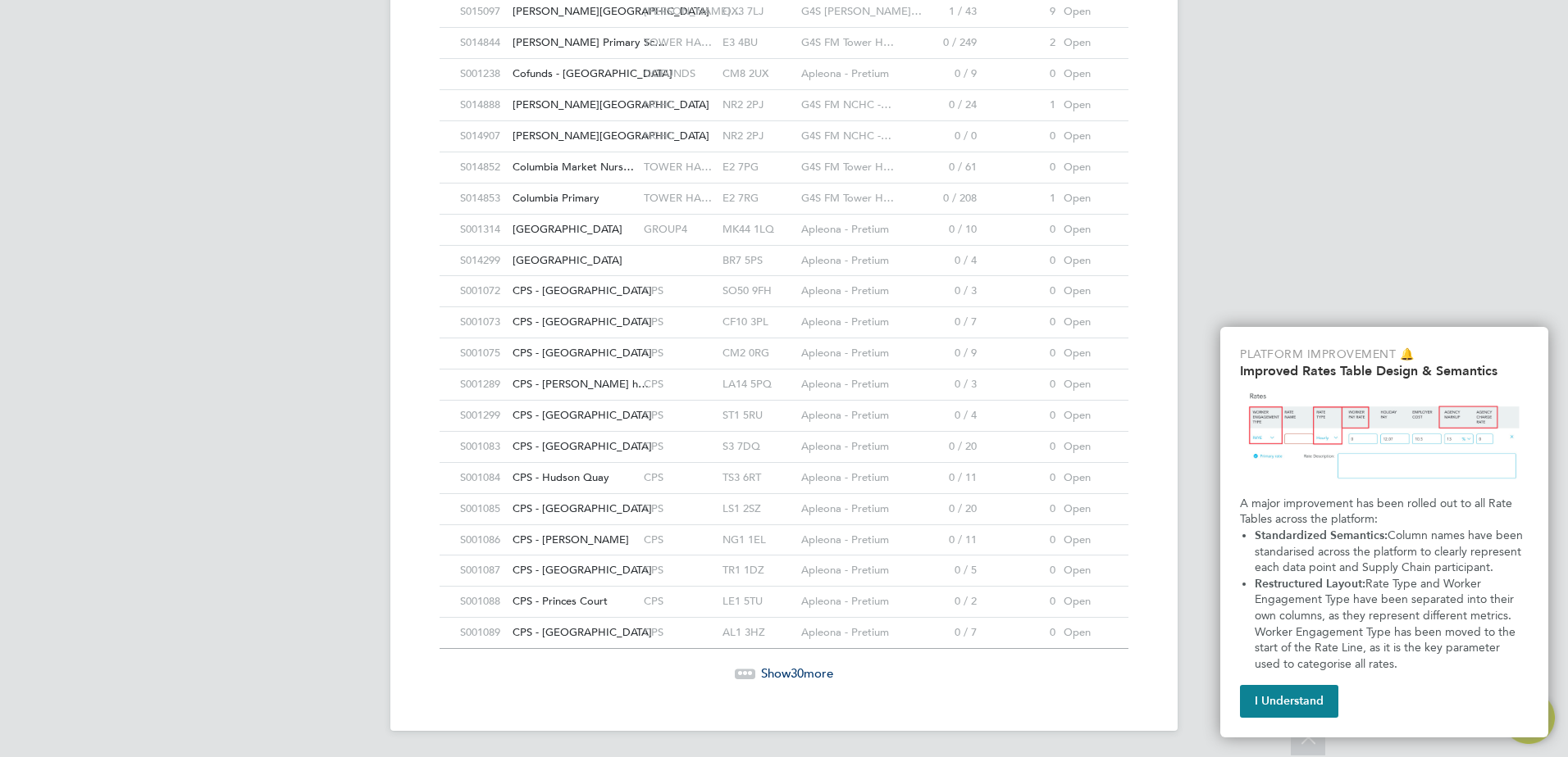
click at [805, 676] on span "Show 30 more" at bounding box center [797, 673] width 72 height 15
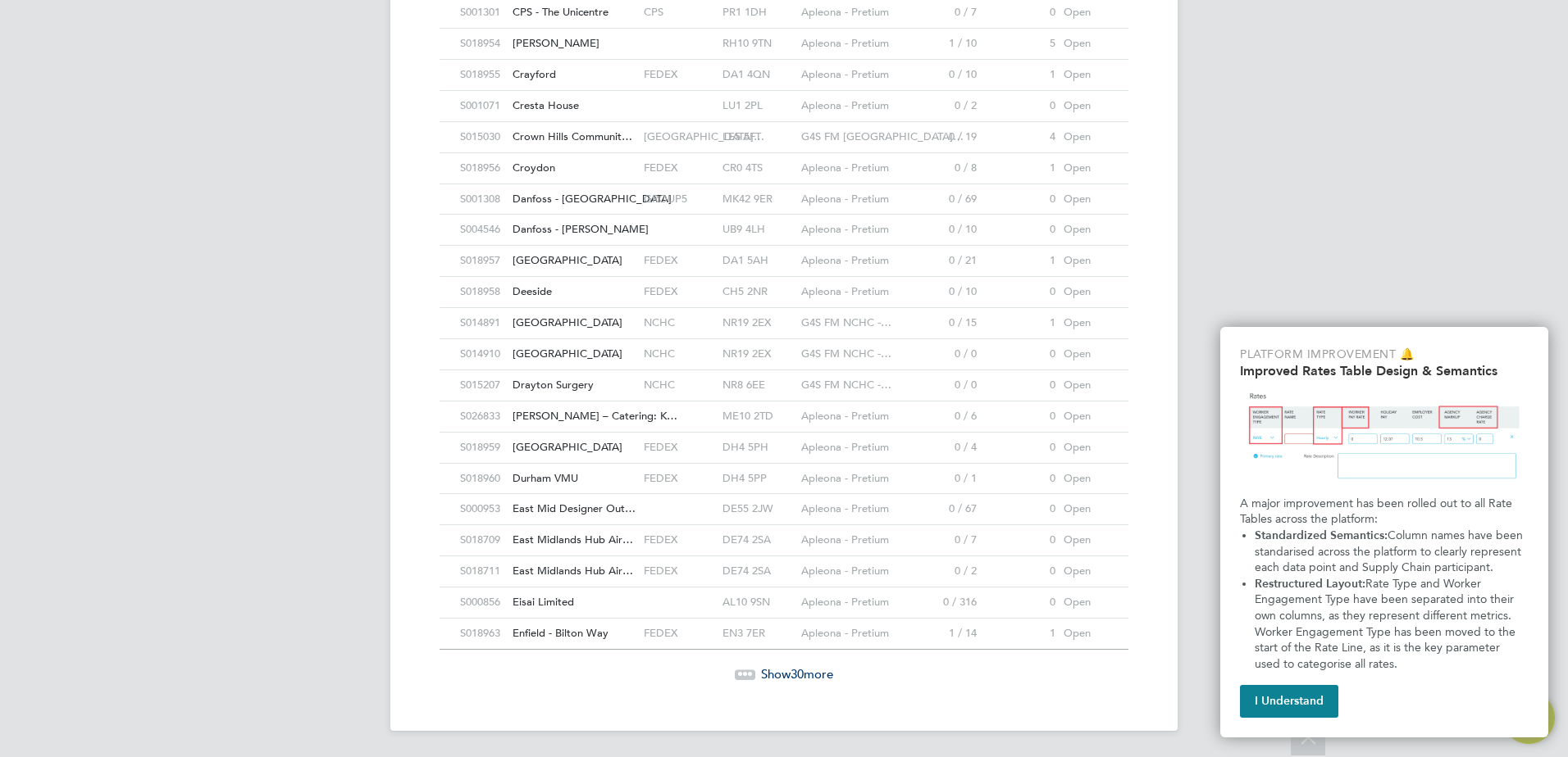
click at [808, 670] on span "Show 30 more" at bounding box center [797, 674] width 72 height 15
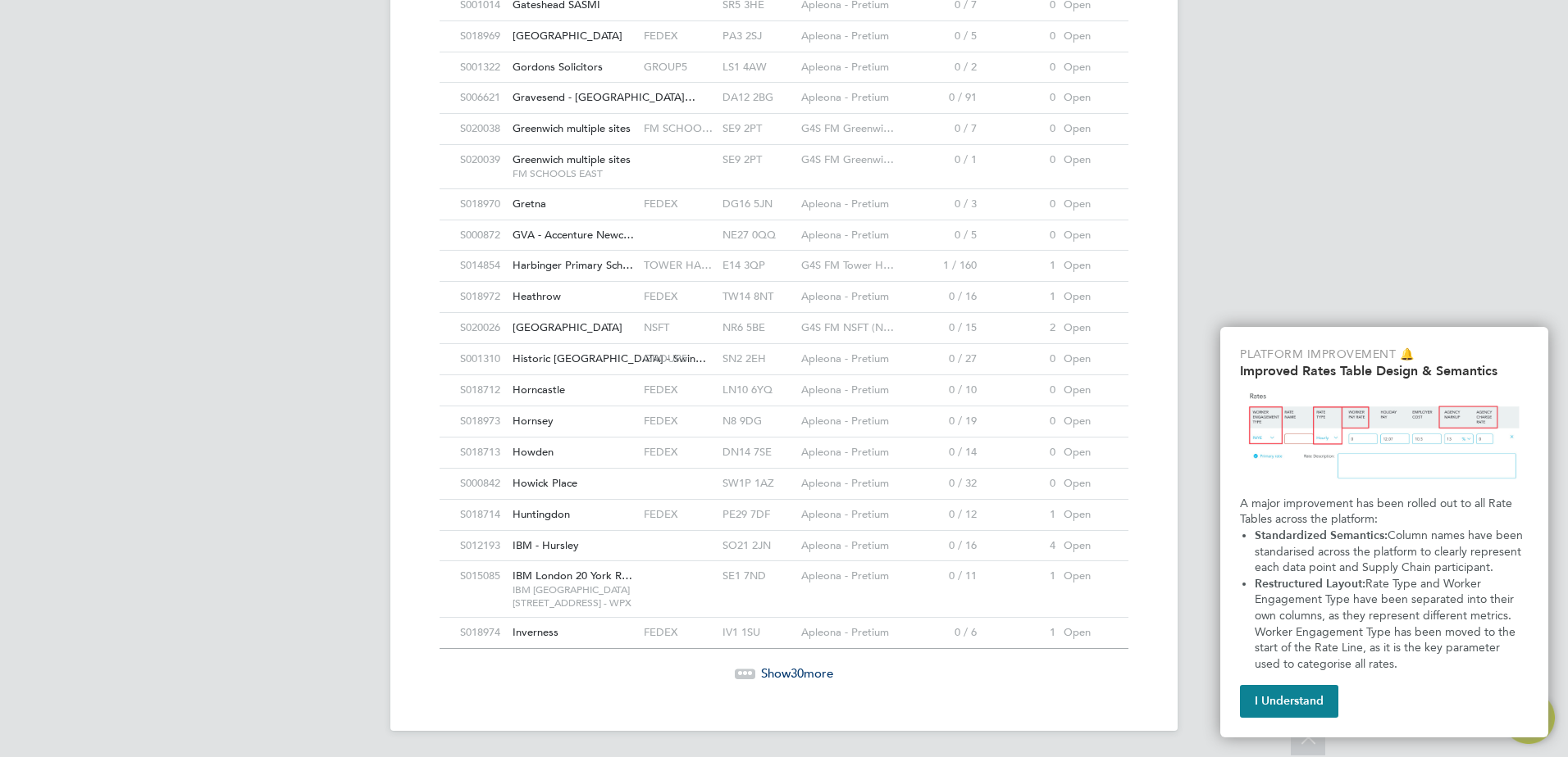
click at [825, 673] on span "Show 30 more" at bounding box center [797, 673] width 72 height 15
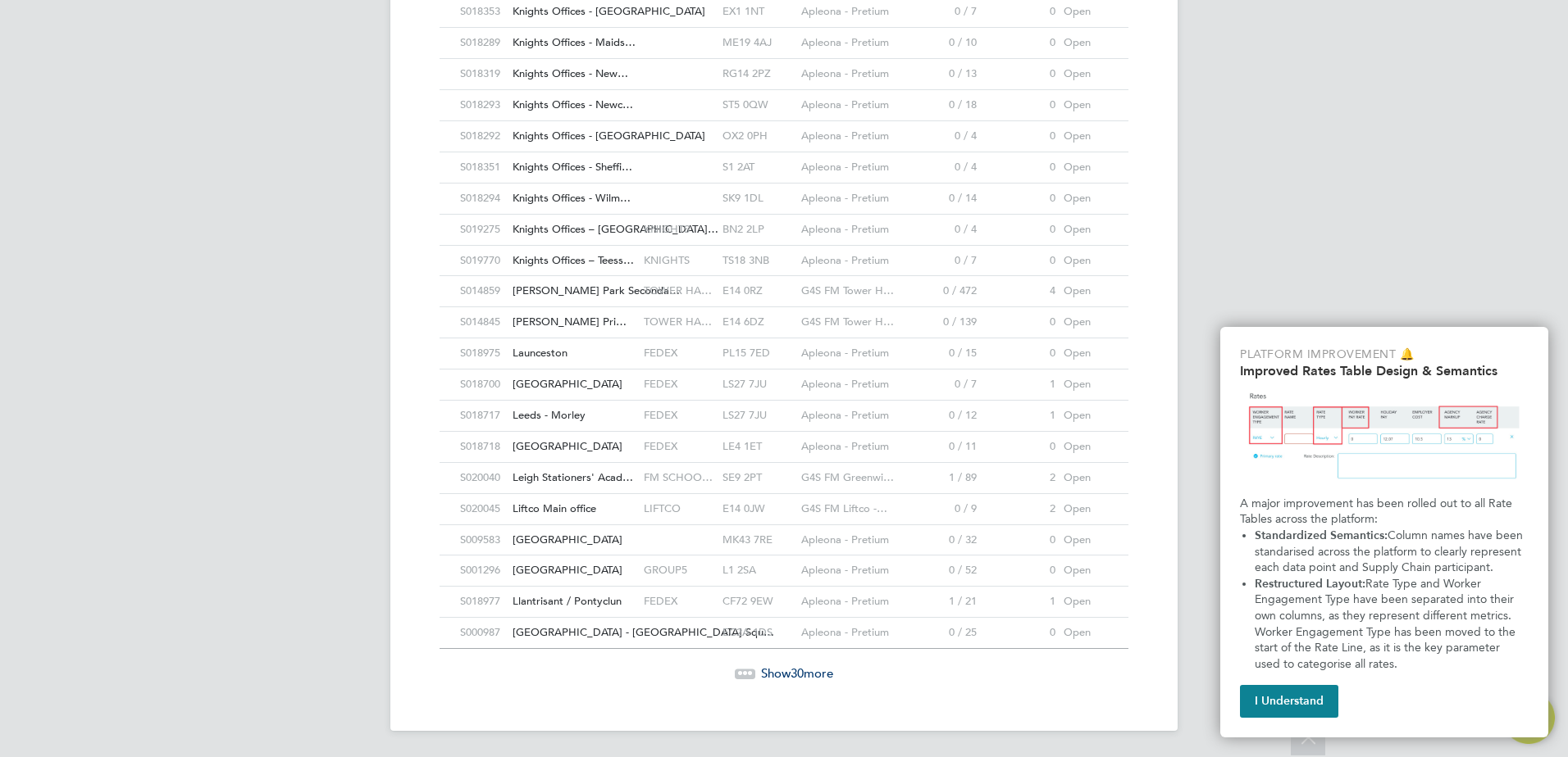
click at [814, 678] on span "Show 30 more" at bounding box center [797, 673] width 72 height 15
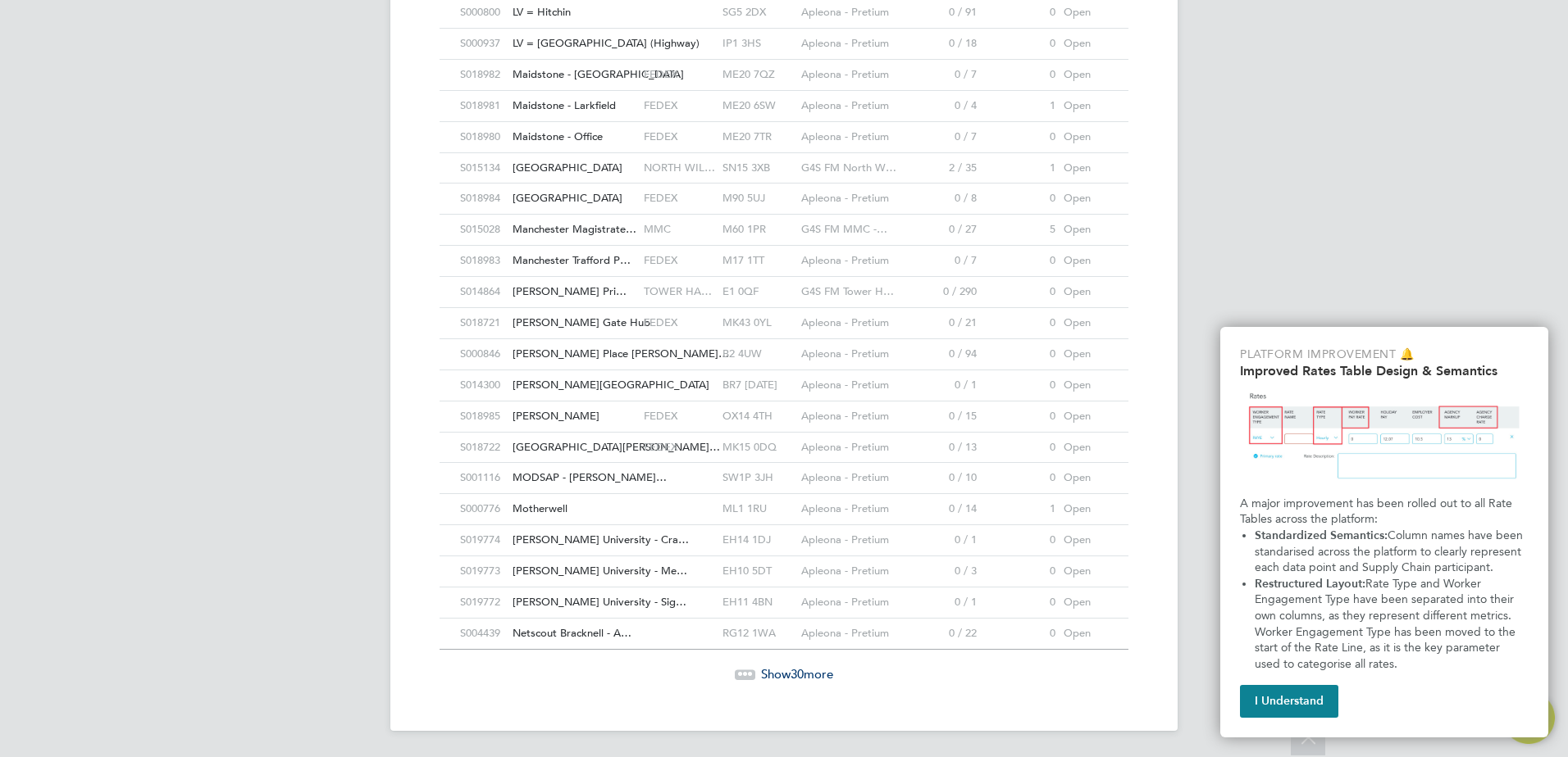
click at [813, 671] on span "Show 30 more" at bounding box center [797, 674] width 72 height 15
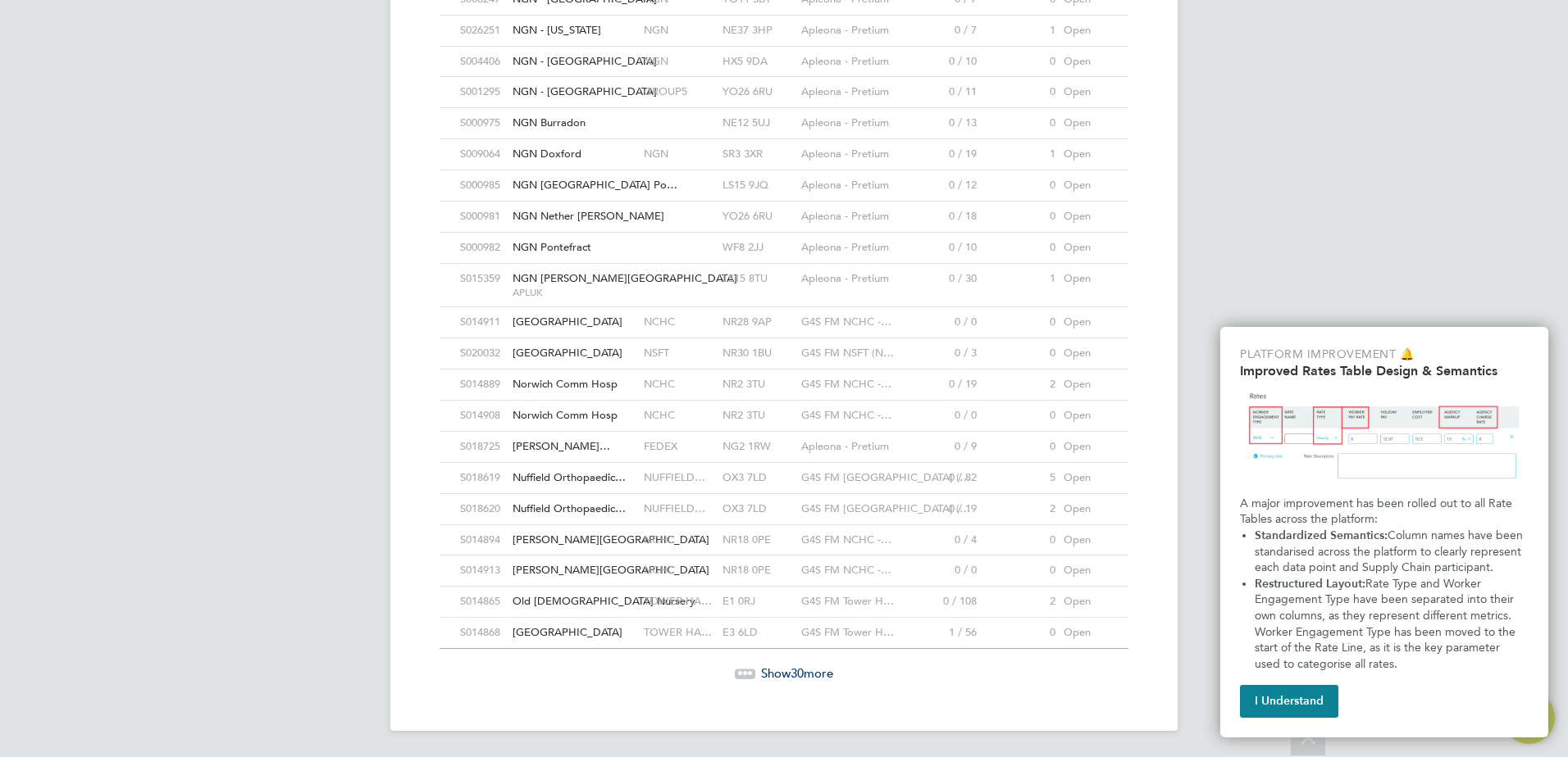
click at [817, 665] on div "Show 30 more" at bounding box center [784, 662] width 705 height 40
click at [817, 674] on span "Show 30 more" at bounding box center [797, 673] width 72 height 15
